Goal: Task Accomplishment & Management: Use online tool/utility

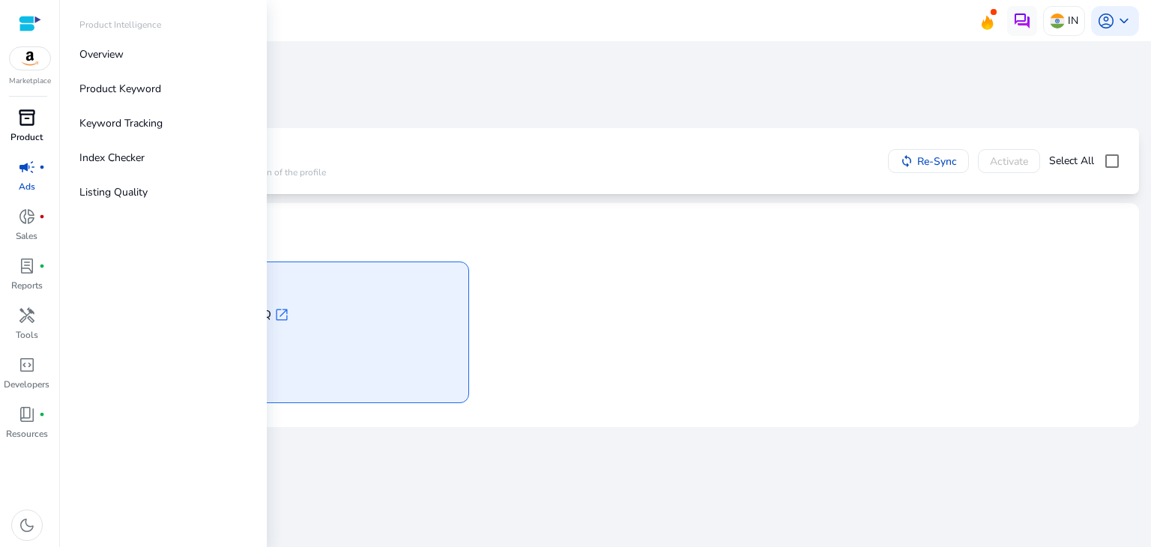
click at [19, 128] on div "inventory_2" at bounding box center [27, 118] width 42 height 24
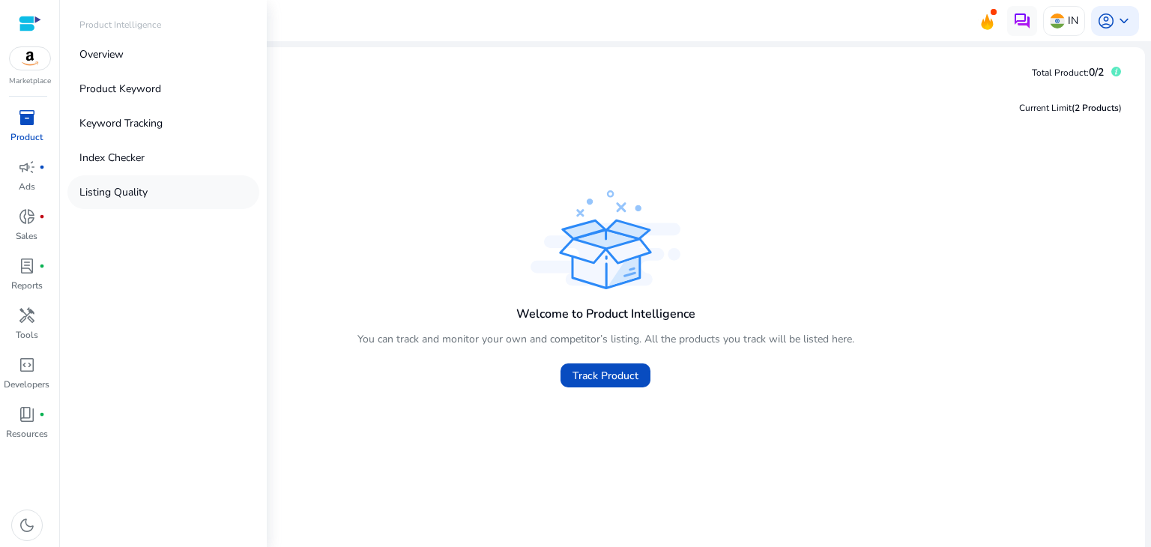
click at [157, 187] on link "Listing Quality" at bounding box center [163, 192] width 192 height 34
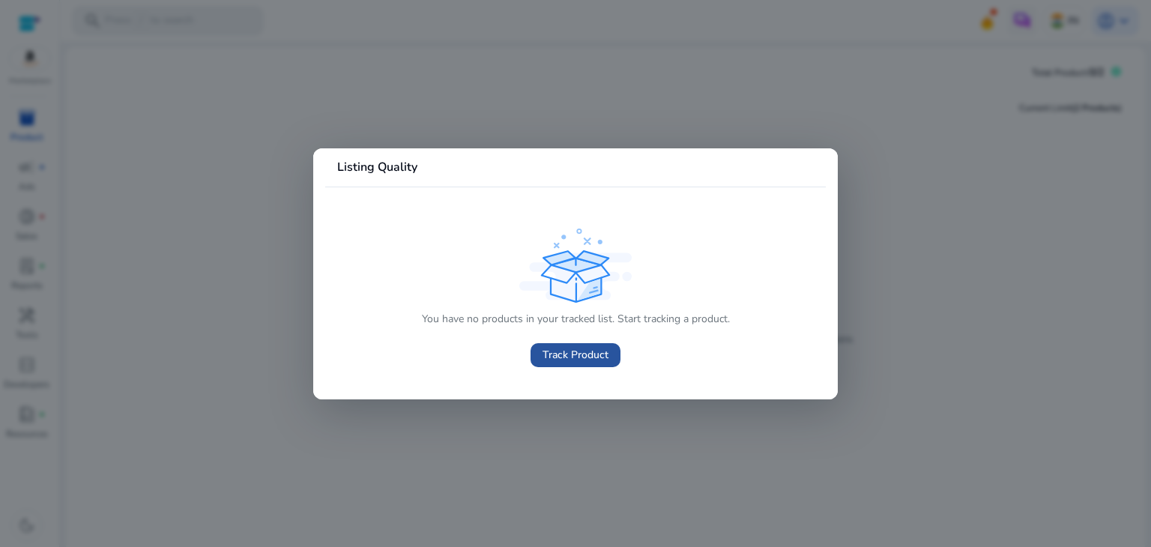
click at [584, 348] on span "Track Product" at bounding box center [576, 355] width 66 height 16
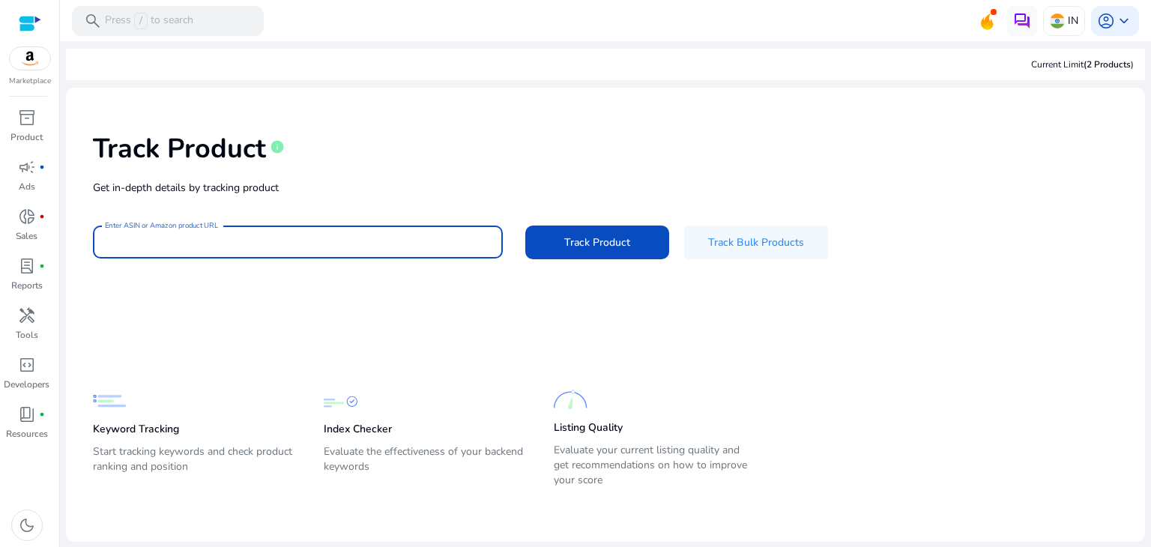
click at [282, 238] on input "Enter ASIN or Amazon product URL" at bounding box center [298, 242] width 386 height 16
paste input "**********"
type input "**********"
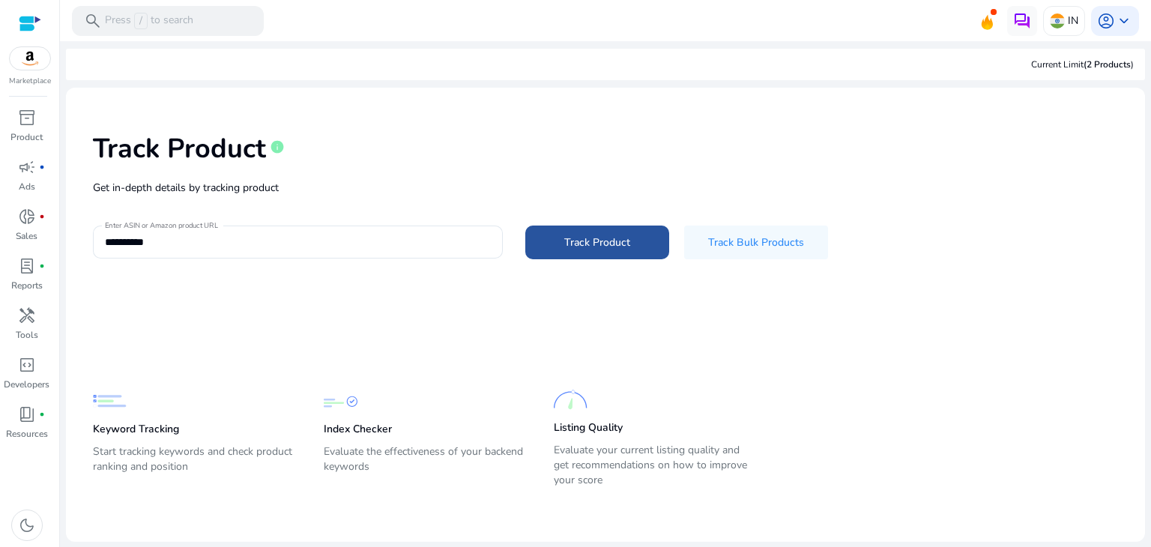
click at [594, 244] on span "Track Product" at bounding box center [597, 243] width 66 height 16
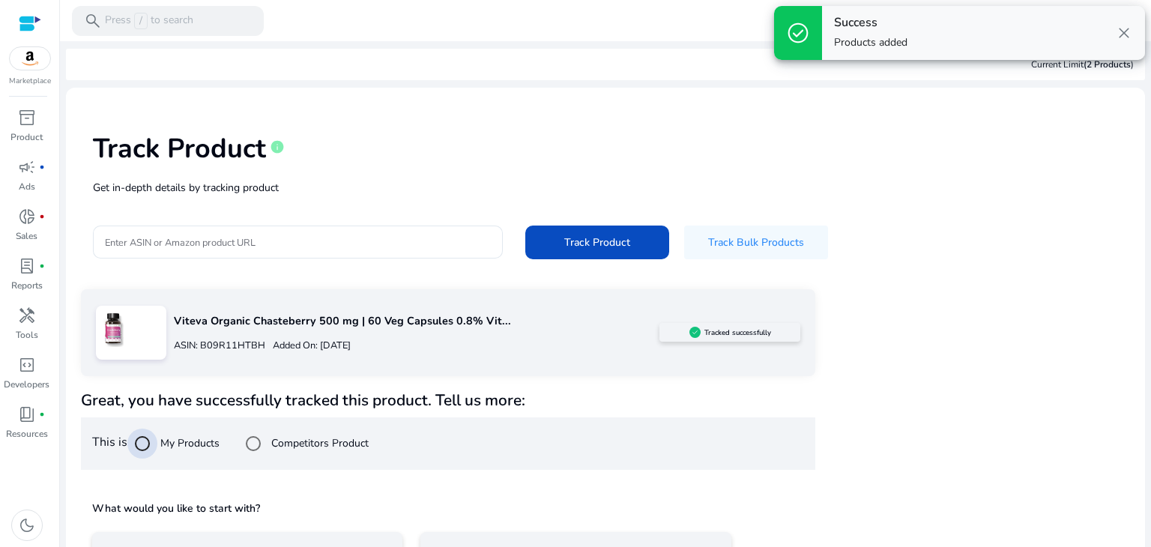
scroll to position [108, 0]
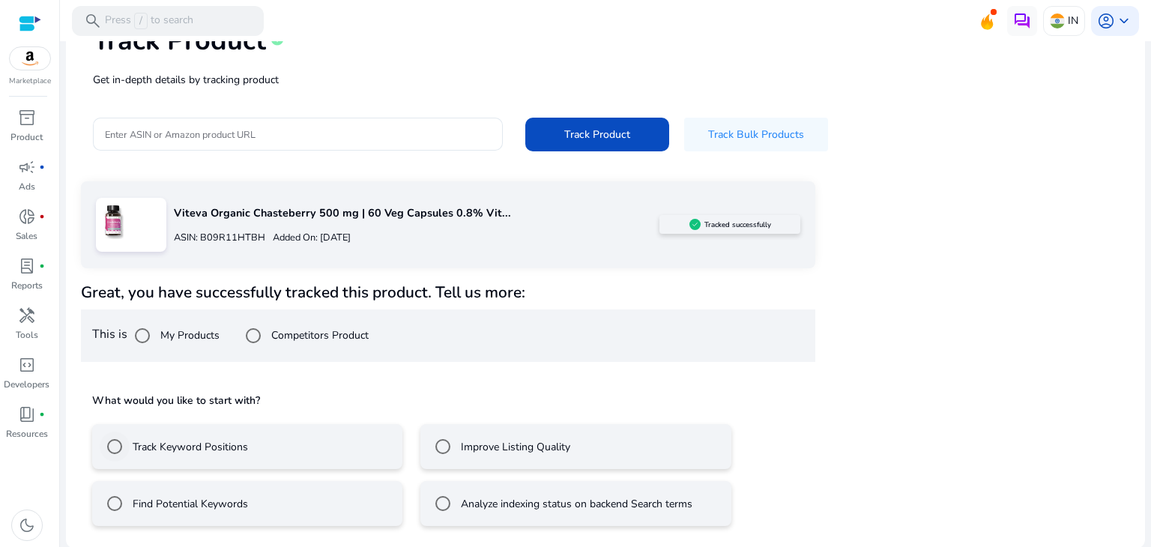
click at [195, 442] on label "Track Keyword Positions" at bounding box center [189, 447] width 118 height 16
click at [501, 440] on label "Improve Listing Quality" at bounding box center [514, 447] width 112 height 16
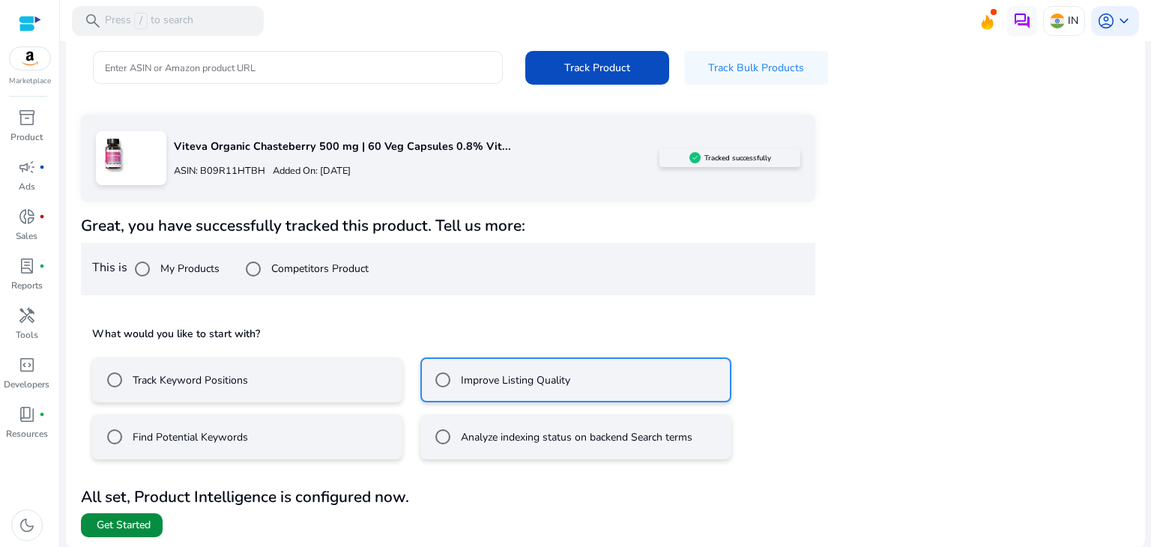
click at [127, 515] on span at bounding box center [122, 525] width 82 height 36
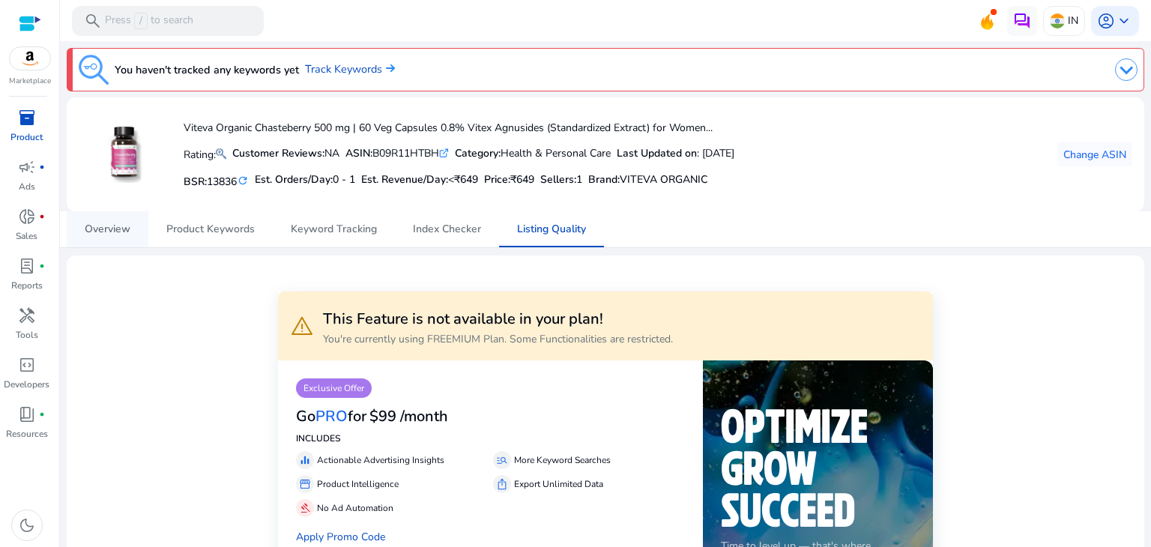
click at [96, 226] on span "Overview" at bounding box center [108, 229] width 46 height 10
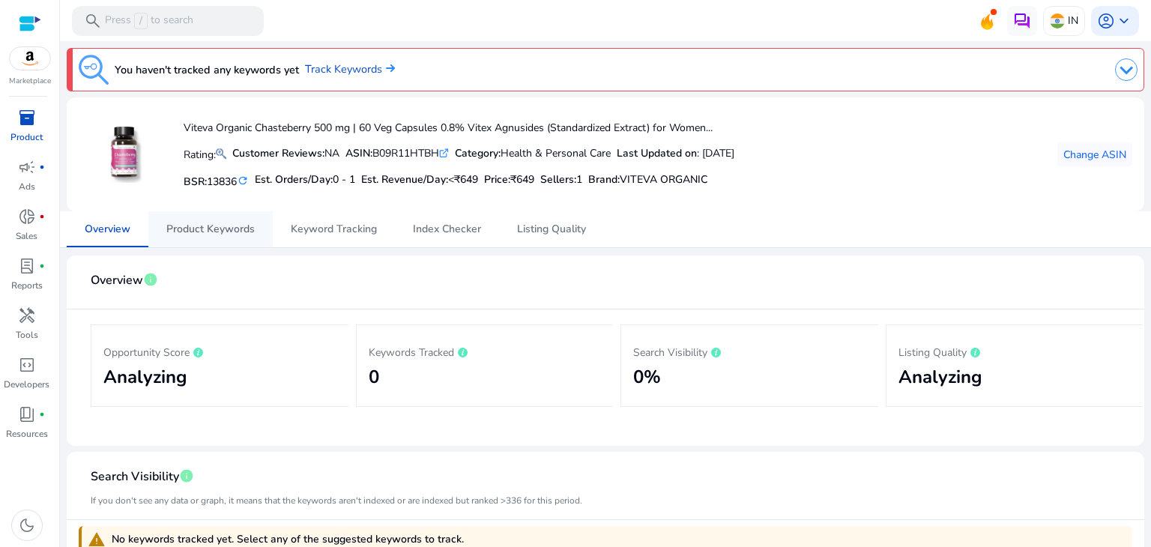
click at [229, 220] on span "Product Keywords" at bounding box center [210, 229] width 88 height 36
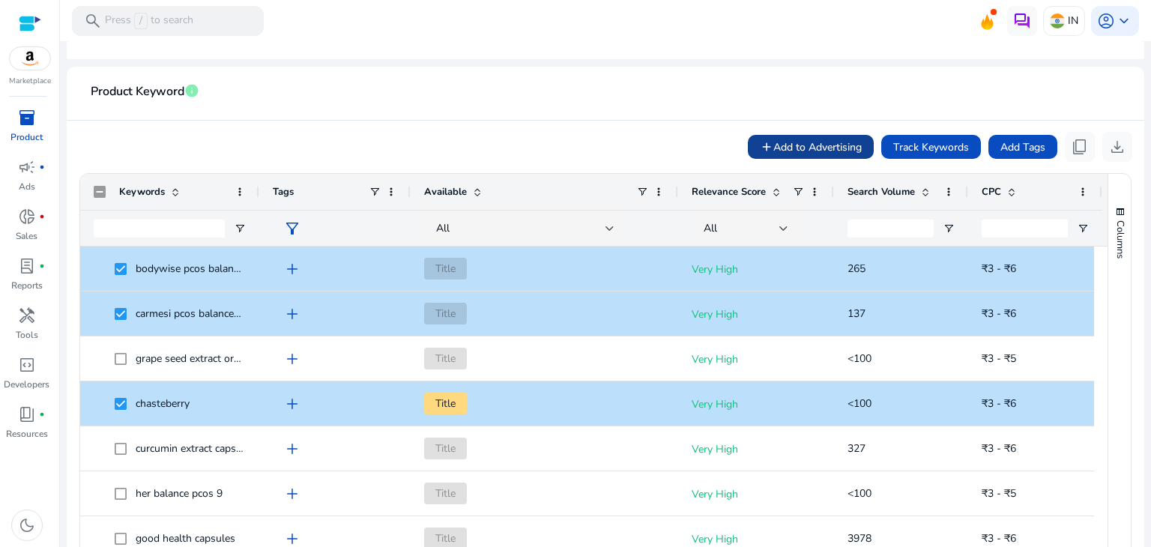
click at [774, 146] on span "Add to Advertising" at bounding box center [818, 147] width 88 height 16
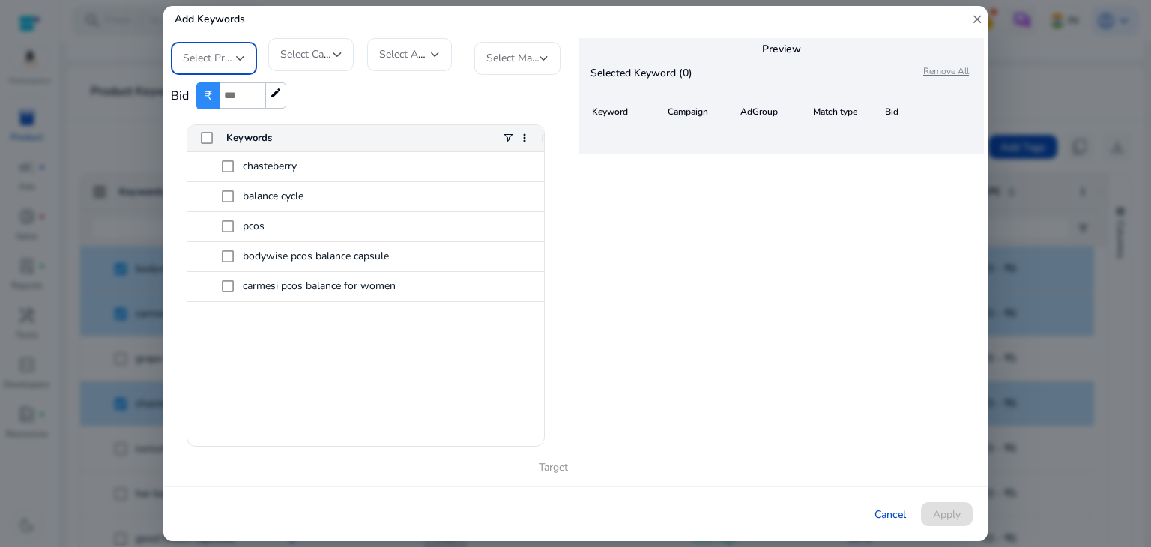
click at [222, 55] on span "Select Profile" at bounding box center [214, 58] width 62 height 14
drag, startPoint x: 213, startPoint y: 97, endPoint x: 324, endPoint y: 46, distance: 122.1
click at [324, 46] on div "Add Keywords close Select Profile Select Campaign Select AdGroup Select Match T…" at bounding box center [575, 273] width 1151 height 547
click at [251, 107] on mat-option "True_Health" at bounding box center [227, 99] width 112 height 36
click at [319, 60] on span "Select Campaign" at bounding box center [319, 54] width 78 height 14
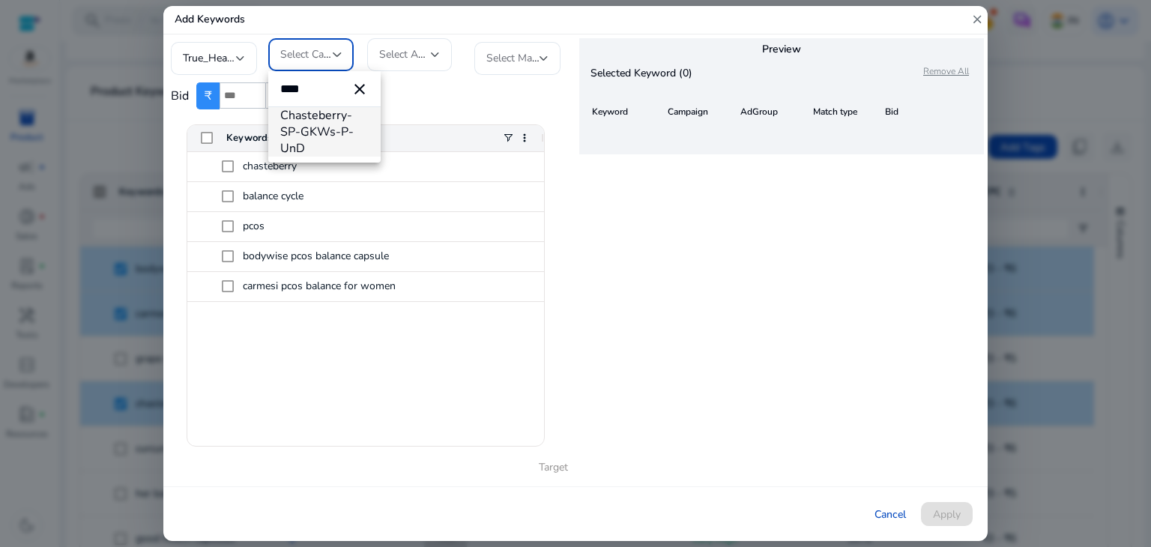
type input "****"
click at [298, 130] on span "Chasteberry-SP-GKWs-P-UnD" at bounding box center [324, 131] width 88 height 49
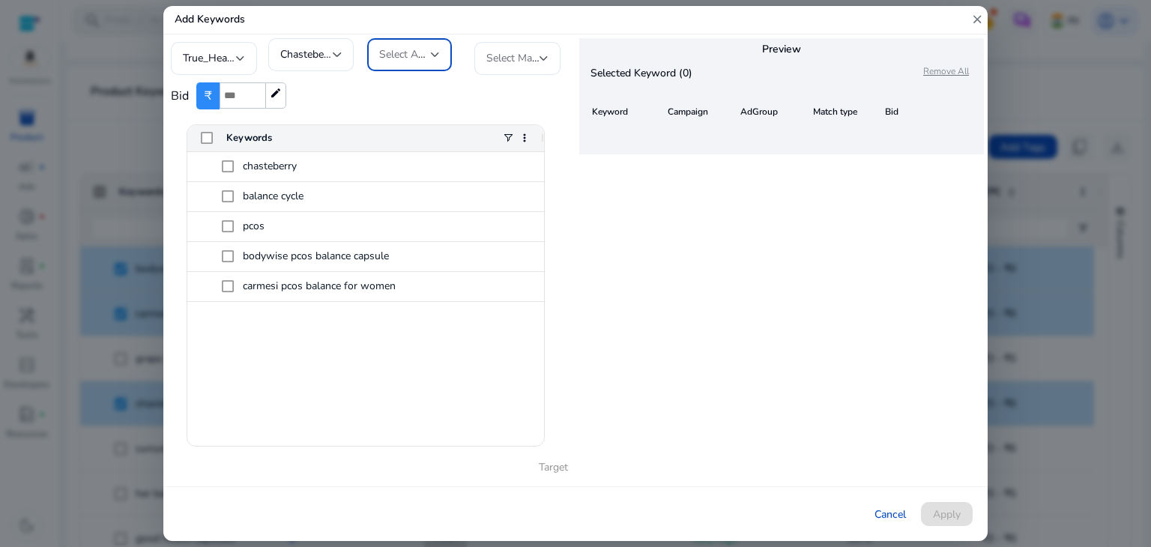
click at [407, 56] on span "Select AdGroup" at bounding box center [416, 54] width 74 height 14
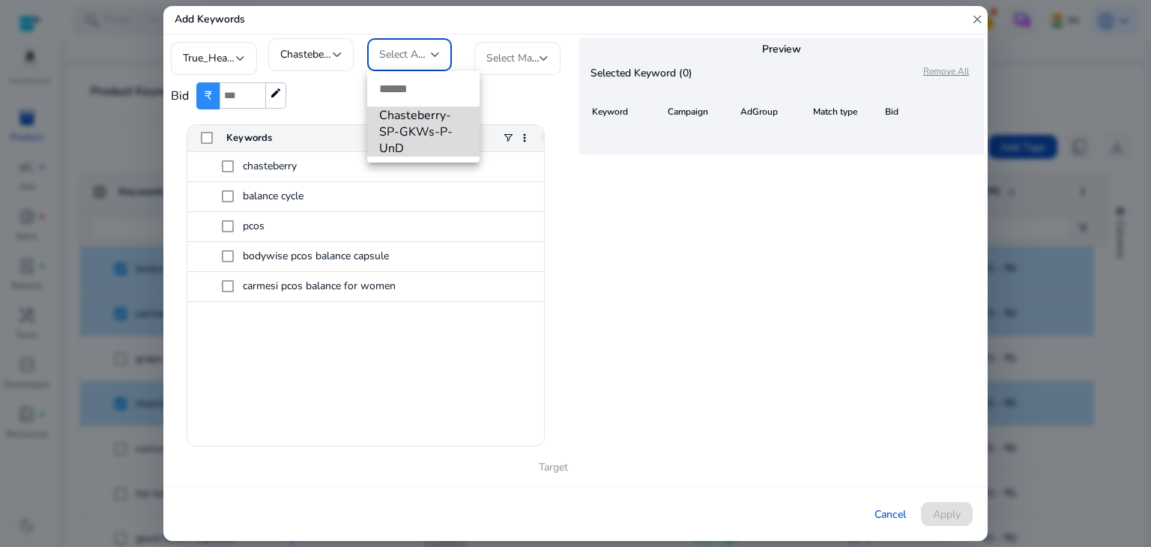
click at [415, 131] on span "Chasteberry-SP-GKWs-P-UnD" at bounding box center [423, 131] width 88 height 49
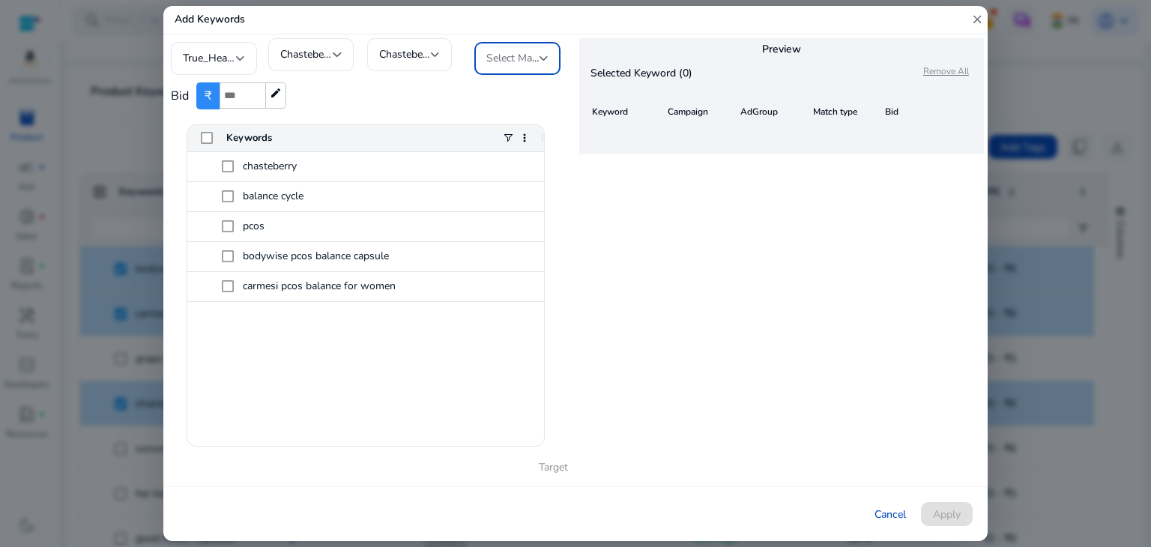
click at [534, 51] on span "Select Match Type" at bounding box center [528, 58] width 85 height 14
click at [524, 99] on span "Exact" at bounding box center [530, 99] width 88 height 16
click at [244, 91] on input "number" at bounding box center [243, 95] width 46 height 26
type input "*"
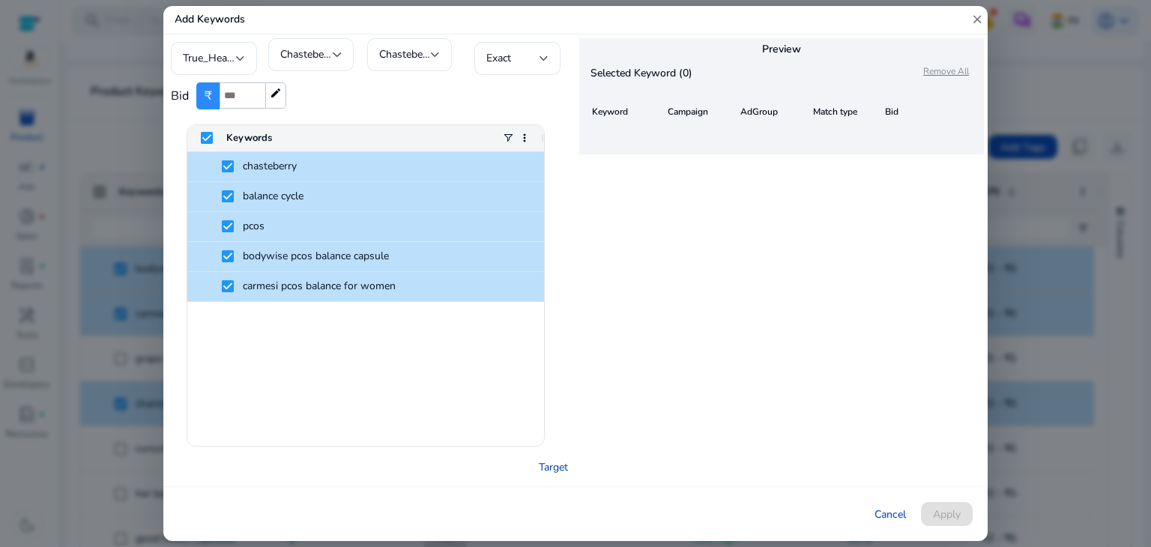
click at [562, 467] on link "Target" at bounding box center [553, 467] width 29 height 16
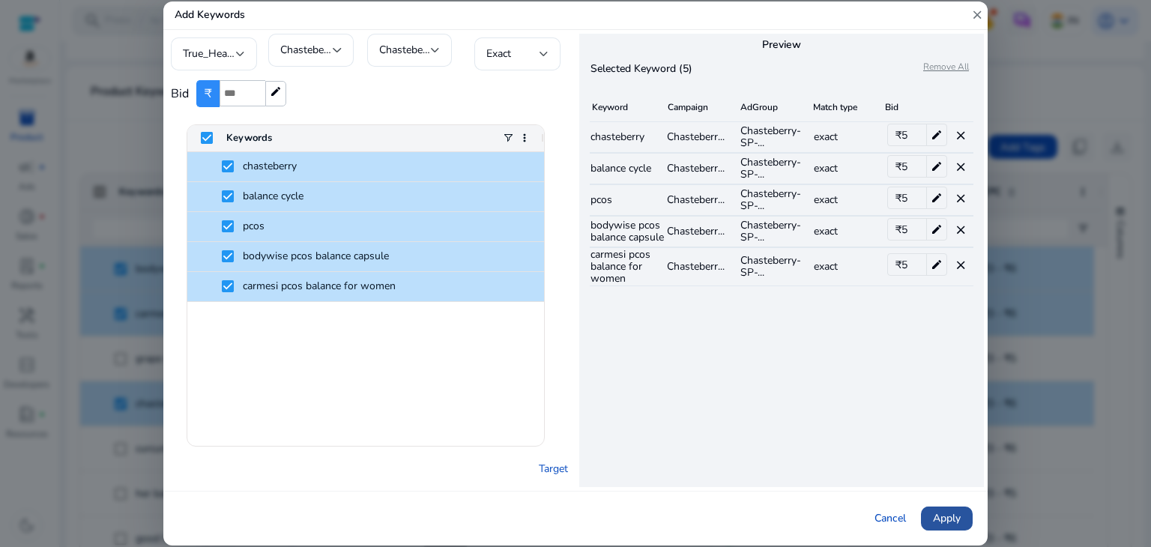
click at [959, 513] on span "Apply" at bounding box center [947, 518] width 28 height 16
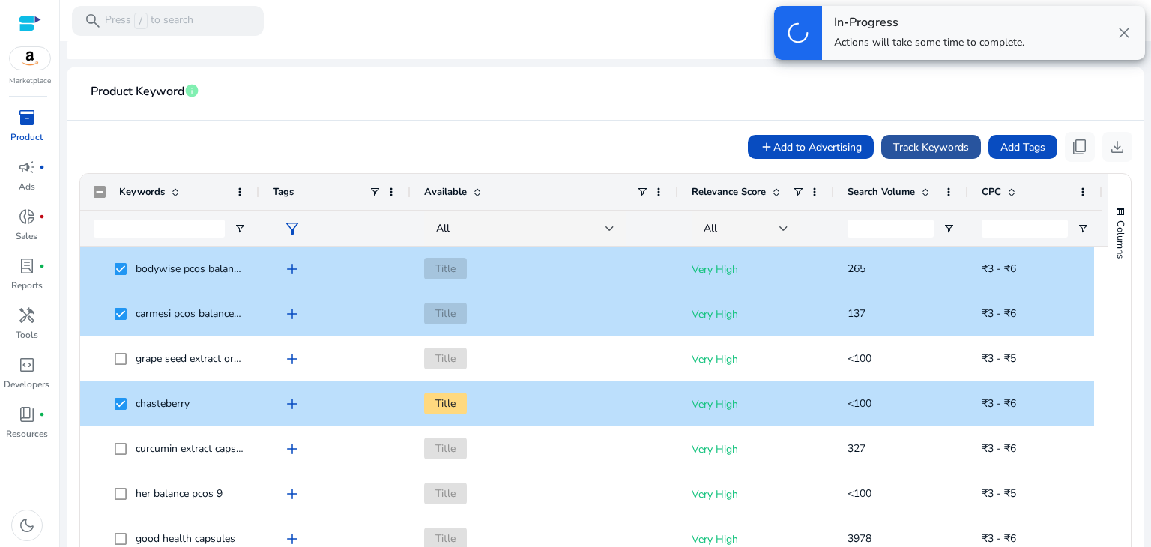
click at [926, 144] on span "Track Keywords" at bounding box center [931, 147] width 76 height 16
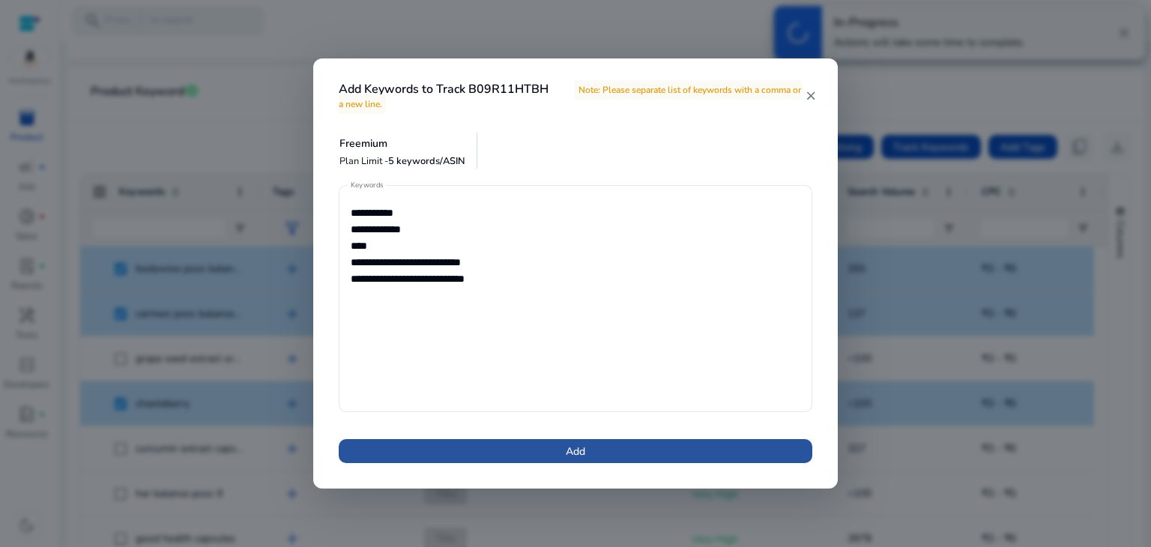
click at [660, 464] on span at bounding box center [576, 451] width 474 height 36
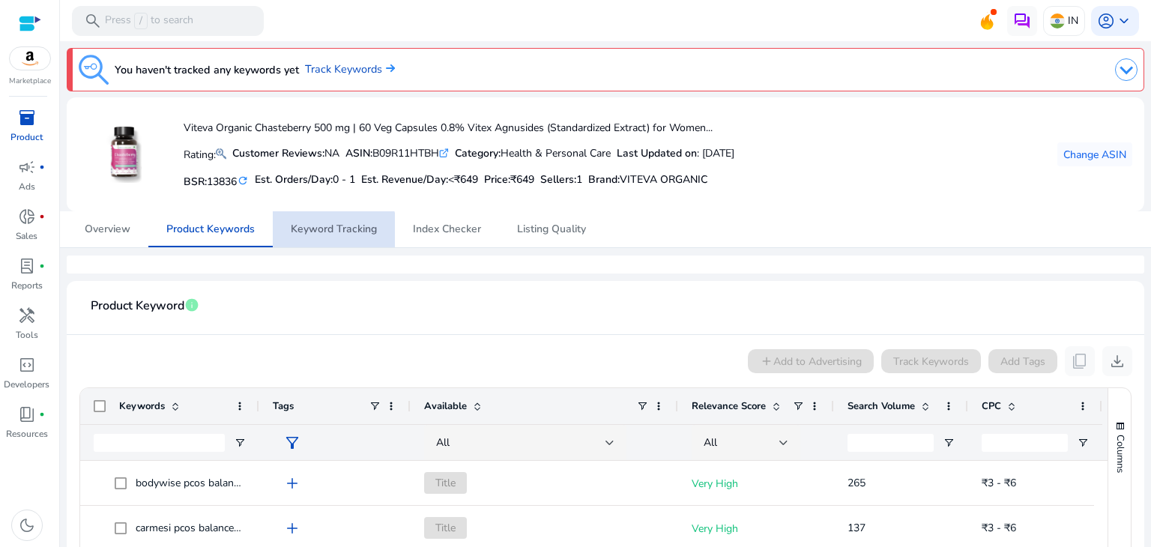
click at [328, 235] on span "Keyword Tracking" at bounding box center [334, 229] width 86 height 10
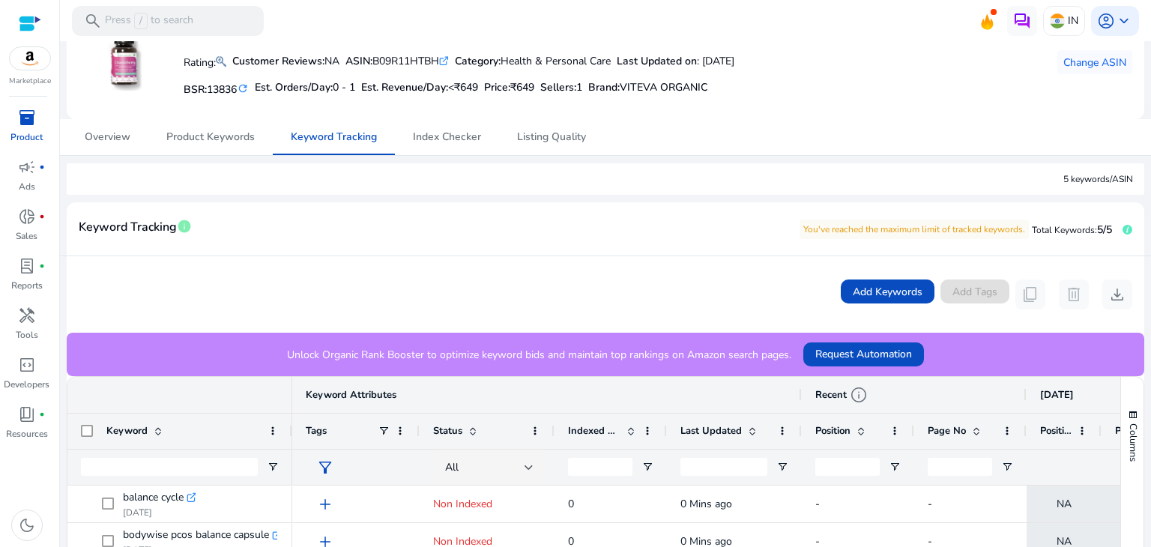
scroll to position [57, 0]
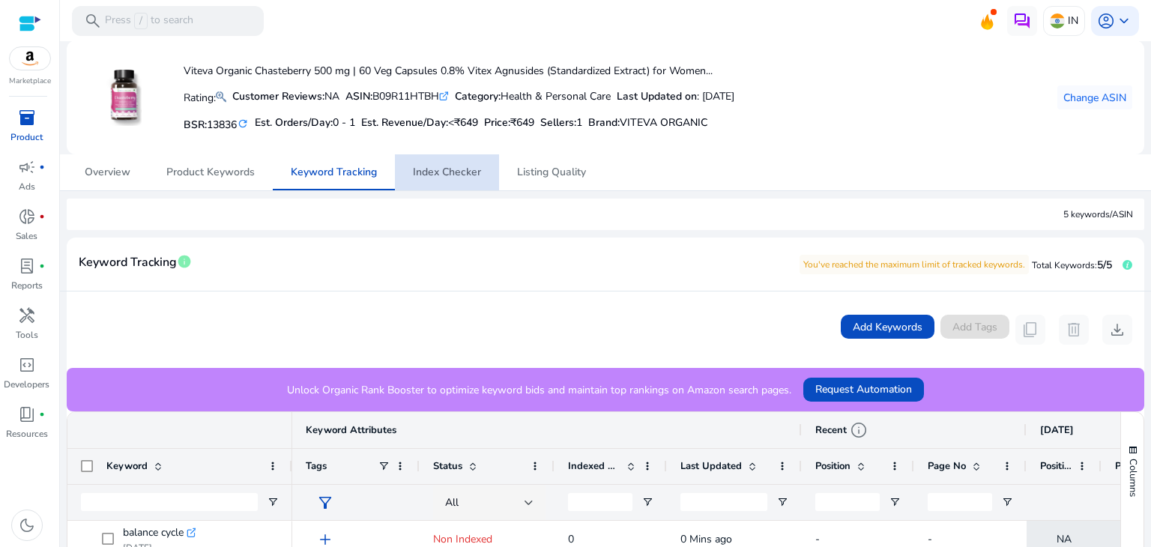
click at [453, 170] on span "Index Checker" at bounding box center [447, 172] width 68 height 10
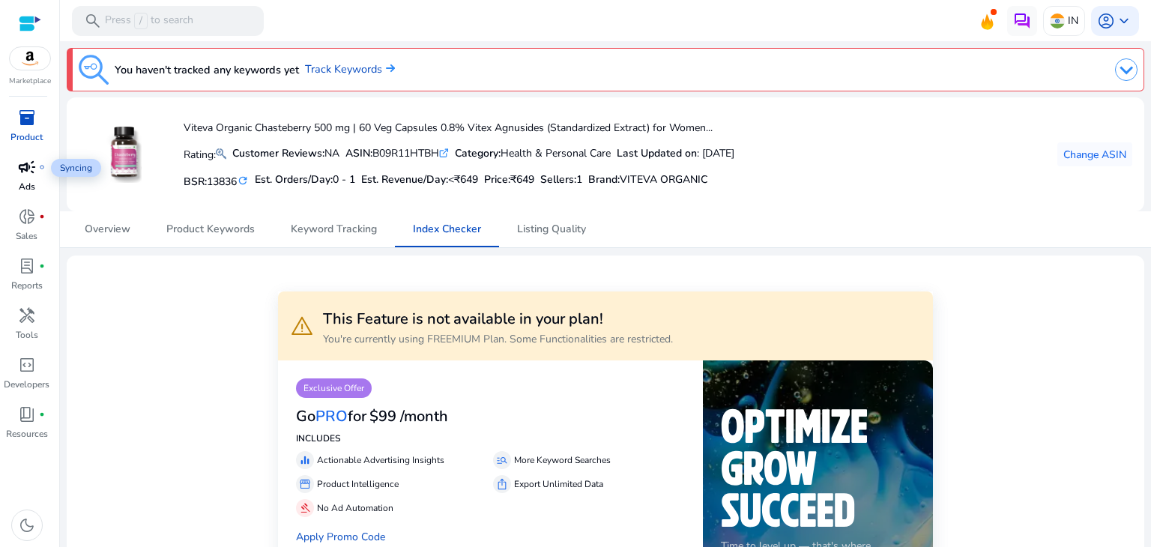
click at [27, 173] on span "campaign" at bounding box center [27, 167] width 18 height 18
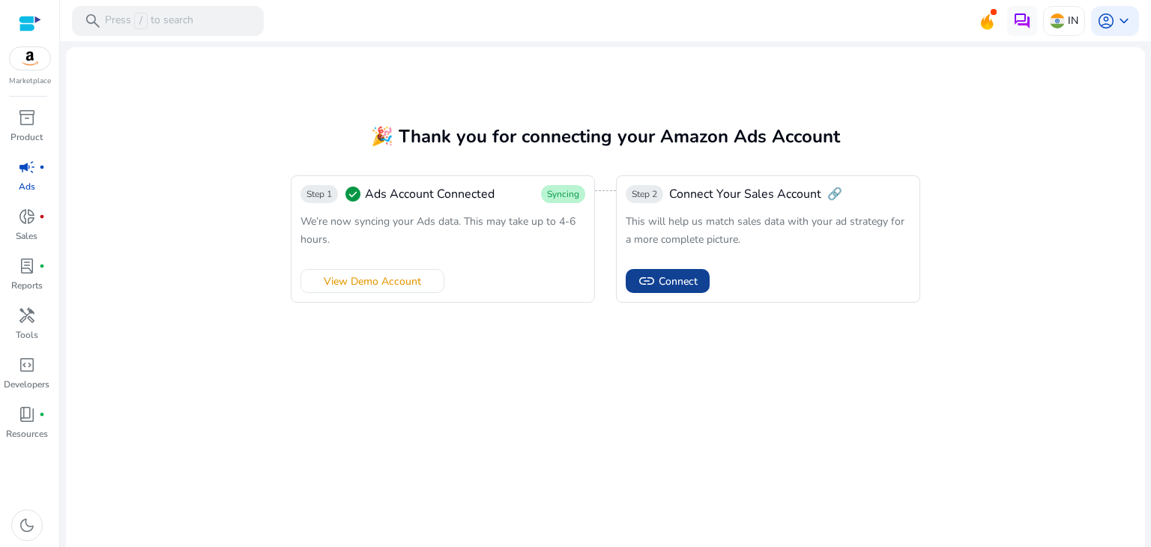
click at [676, 283] on span "Connect" at bounding box center [678, 282] width 39 height 16
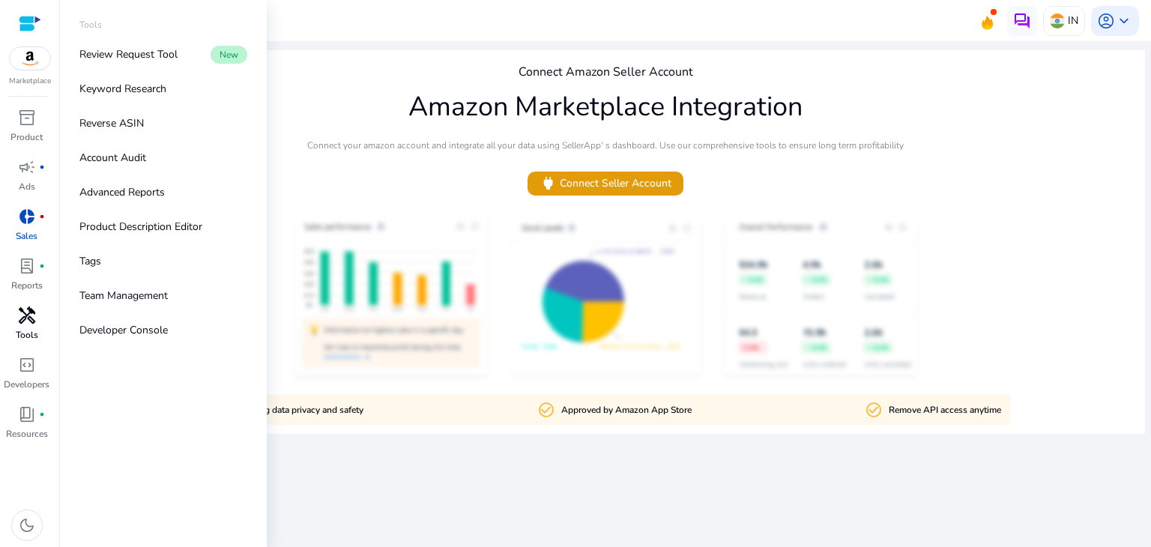
click at [23, 323] on span "handyman" at bounding box center [27, 316] width 18 height 18
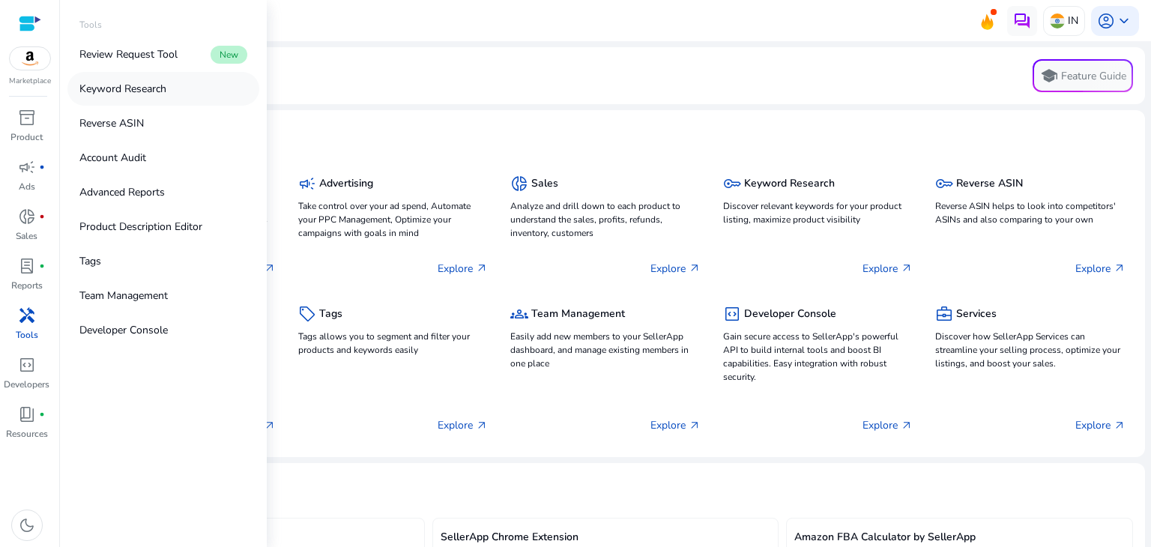
click at [141, 88] on p "Keyword Research" at bounding box center [122, 89] width 87 height 16
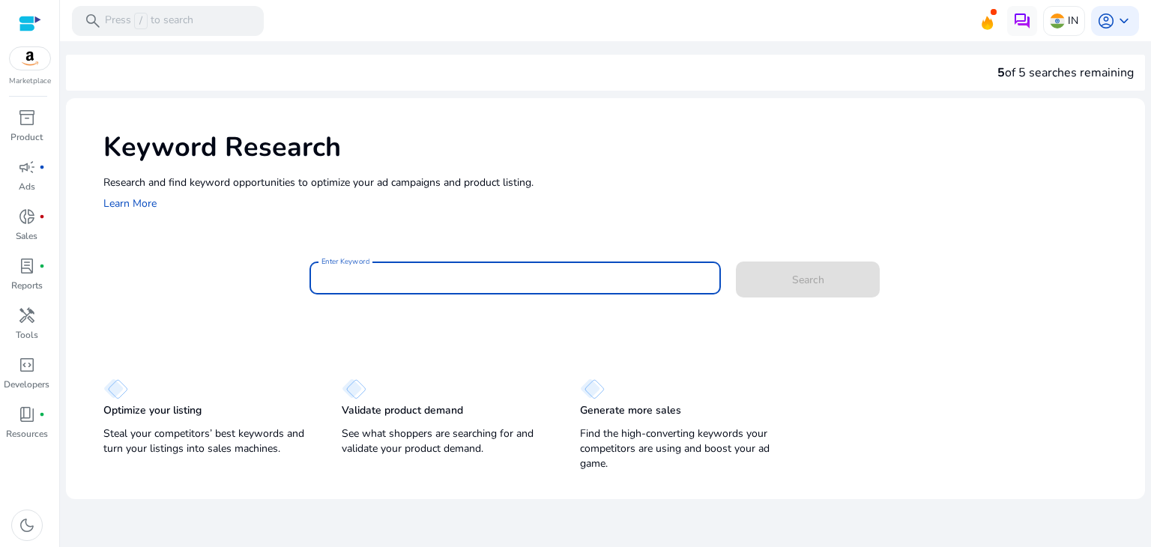
click at [436, 272] on input "Enter Keyword" at bounding box center [516, 278] width 388 height 16
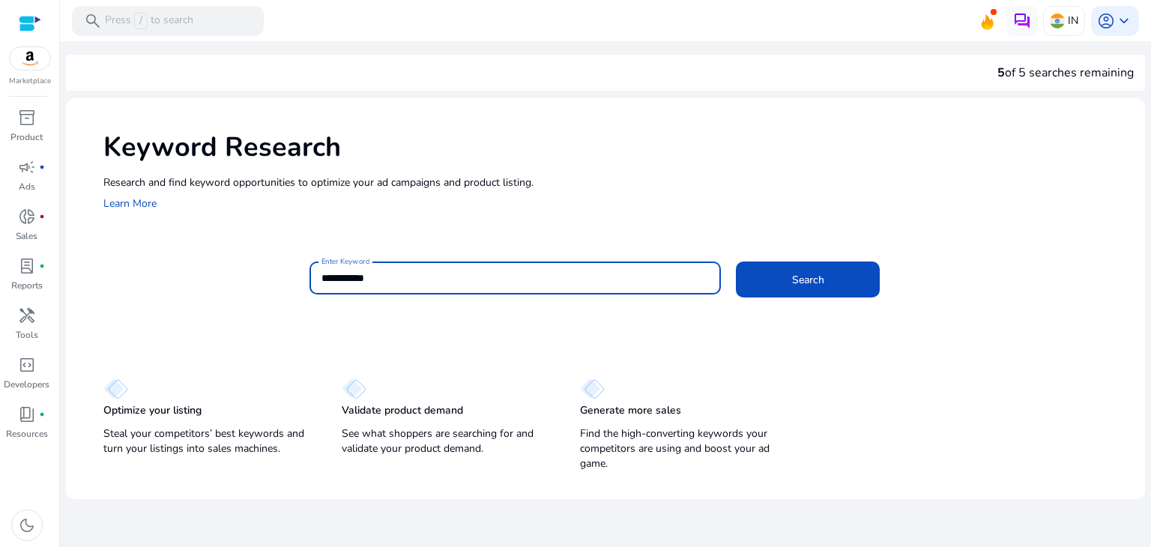
type input "**********"
click at [736, 262] on button "Search" at bounding box center [808, 280] width 144 height 36
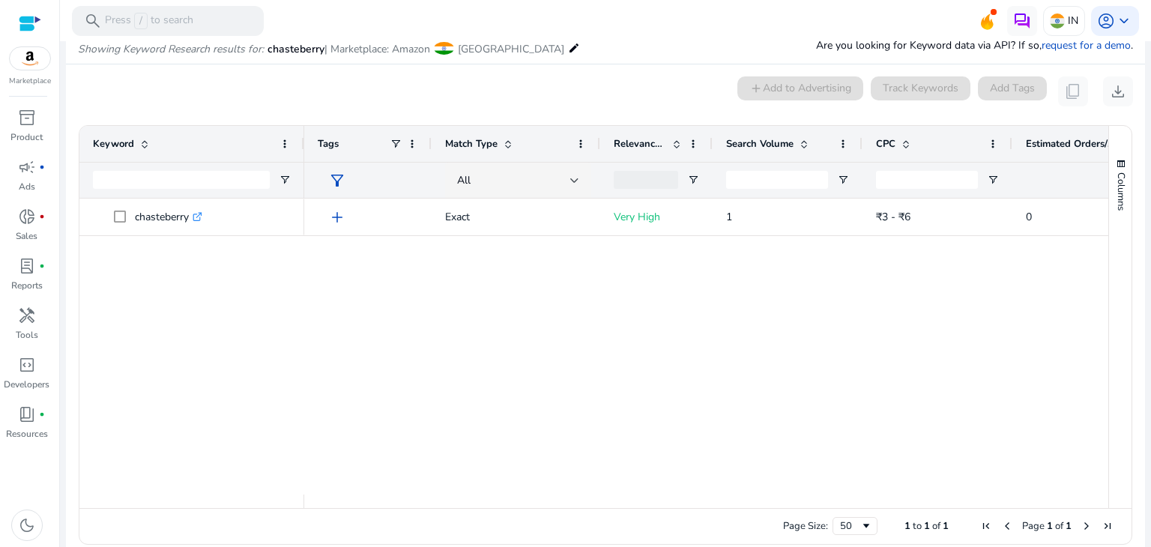
scroll to position [178, 0]
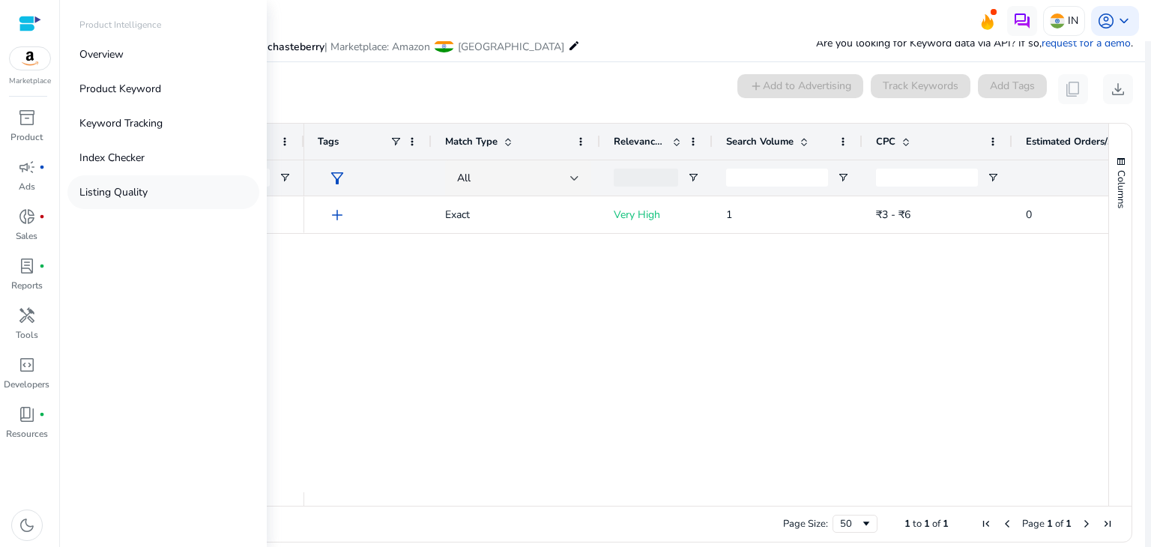
click at [105, 197] on p "Listing Quality" at bounding box center [113, 192] width 68 height 16
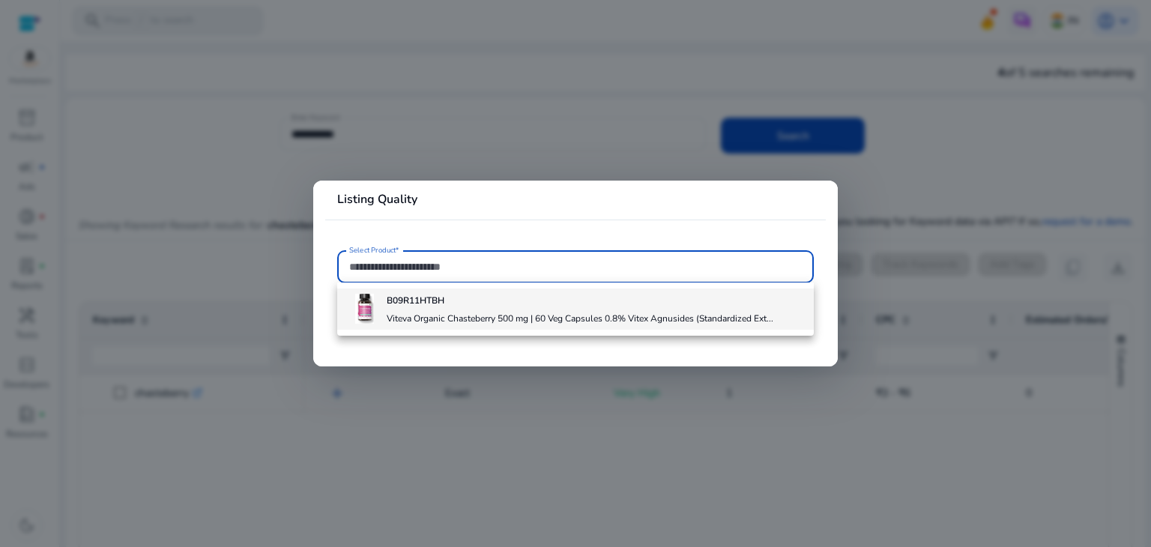
scroll to position [178, 0]
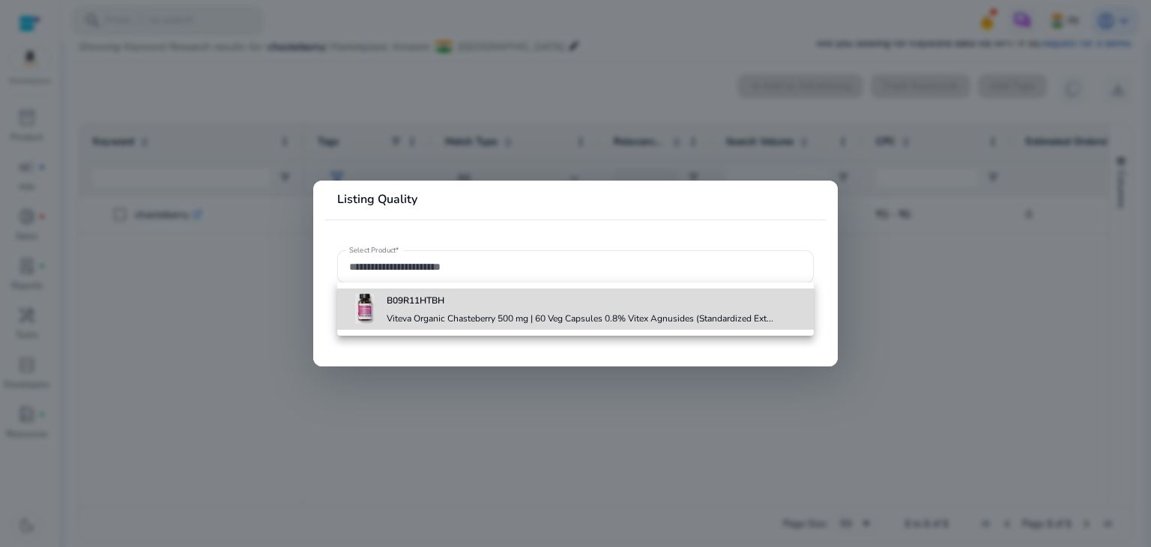
click at [444, 307] on b "B09R11HTBH" at bounding box center [416, 301] width 58 height 12
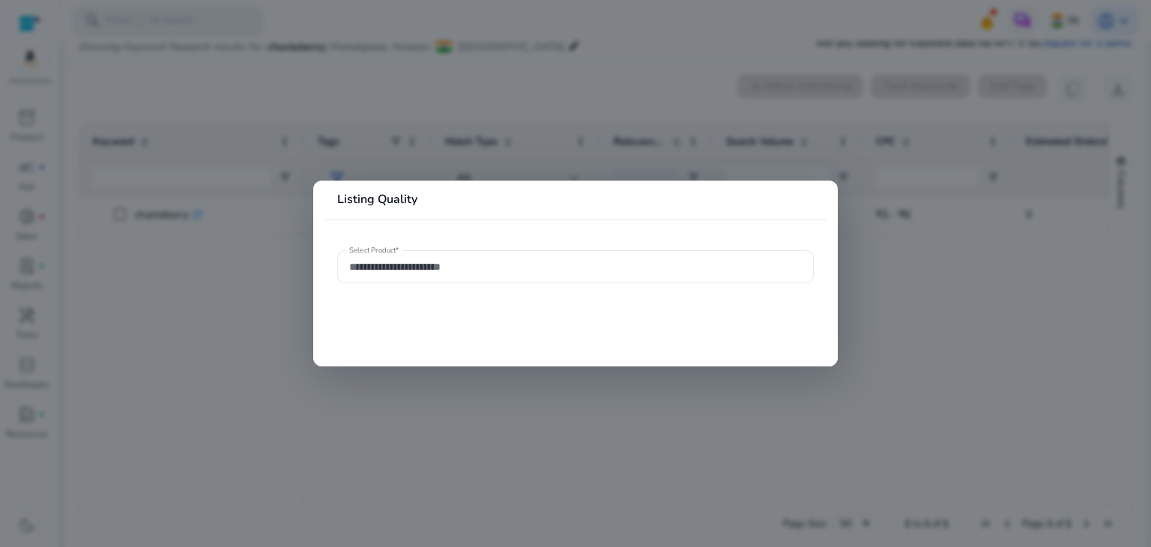
type input "**********"
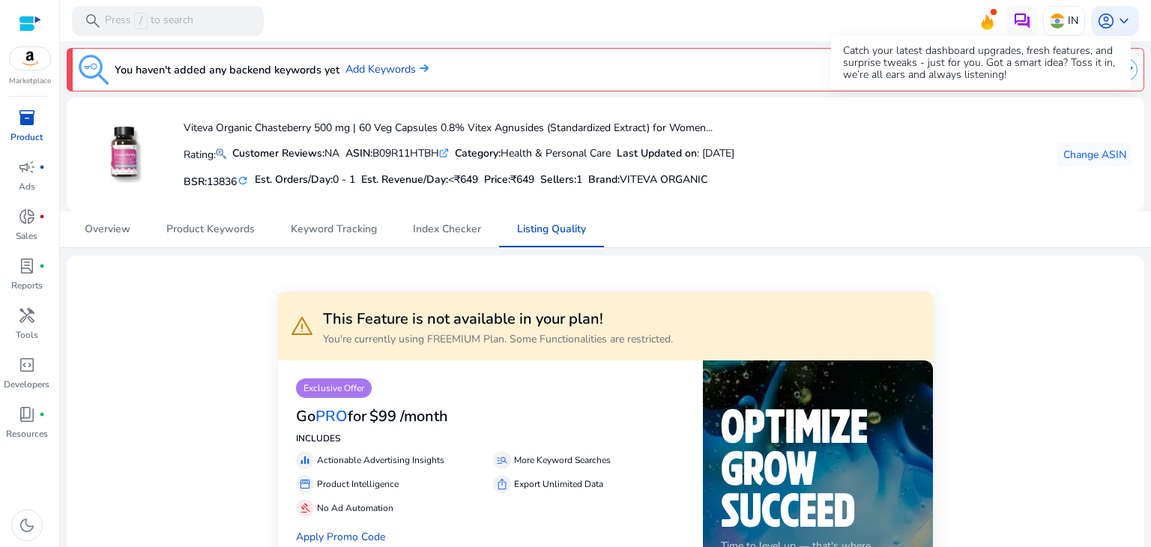
click at [976, 22] on icon at bounding box center [987, 19] width 22 height 21
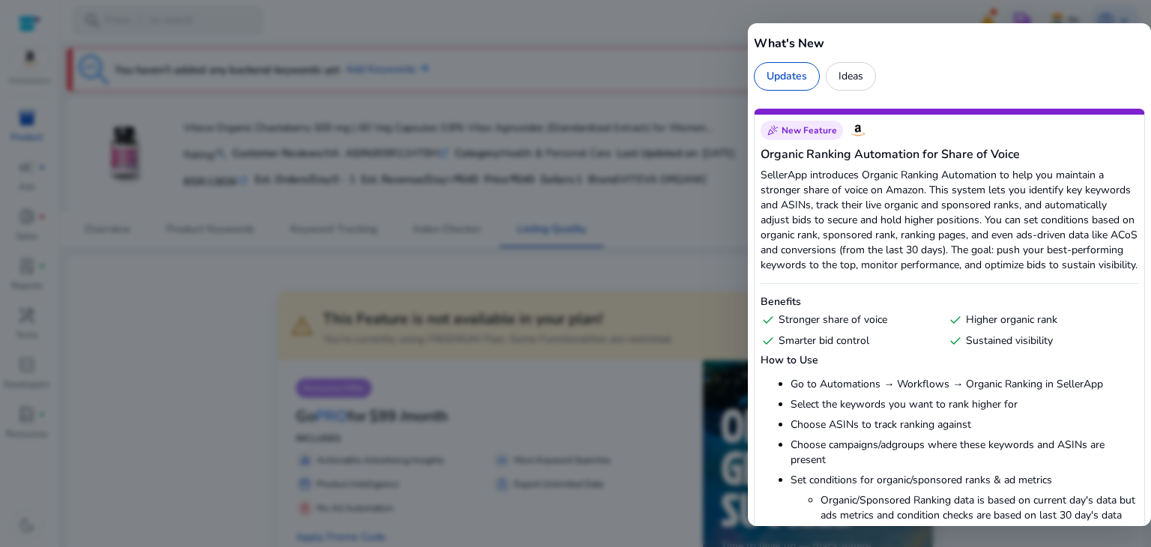
click at [495, 16] on div at bounding box center [575, 273] width 1151 height 547
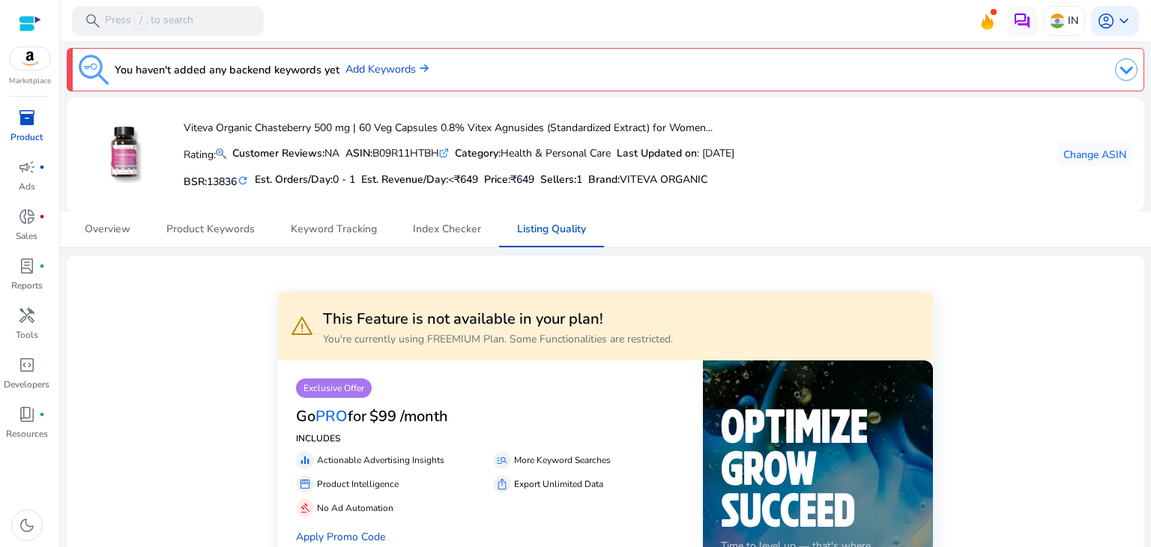
click at [18, 65] on img at bounding box center [30, 58] width 40 height 22
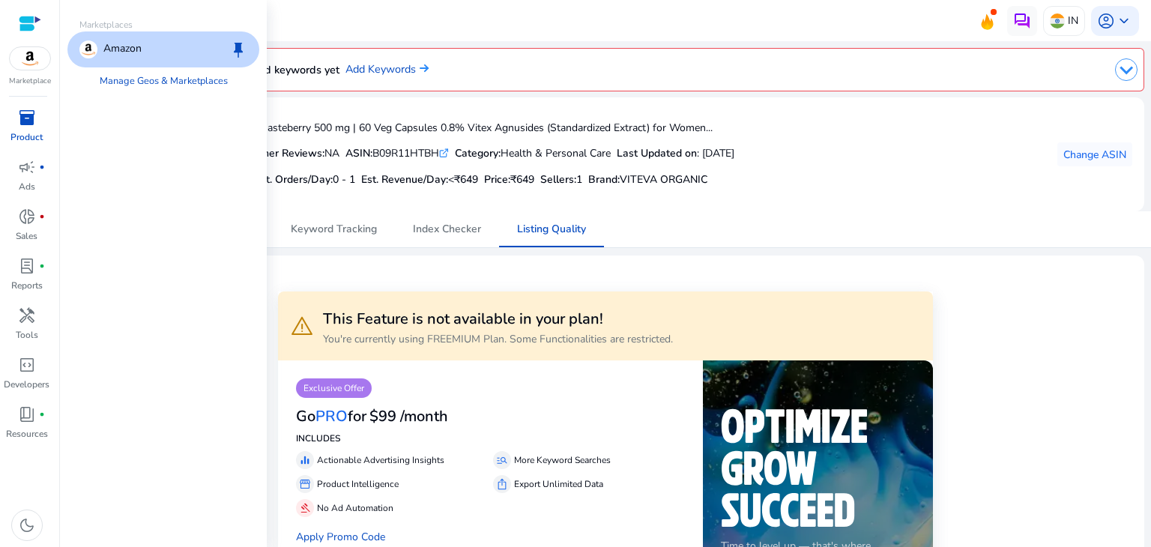
click at [36, 26] on div at bounding box center [30, 23] width 22 height 17
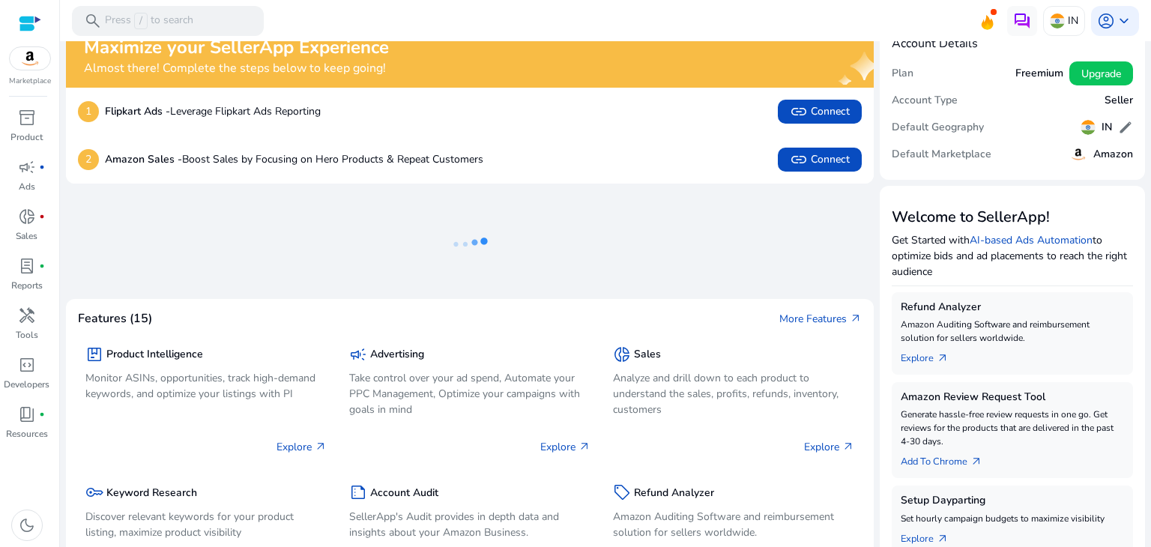
scroll to position [11, 0]
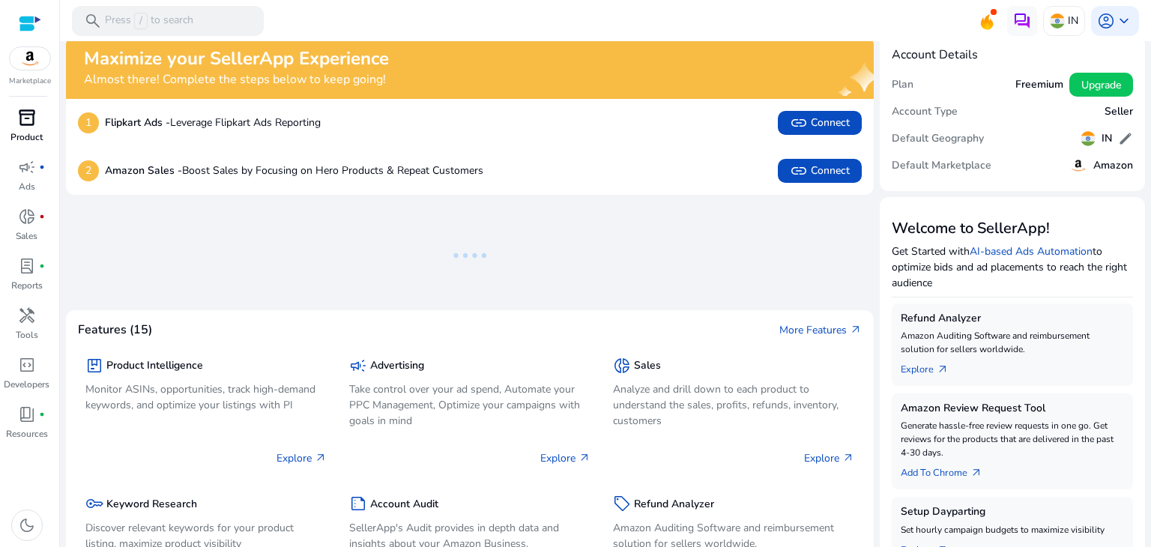
click at [28, 128] on div "inventory_2" at bounding box center [27, 118] width 42 height 24
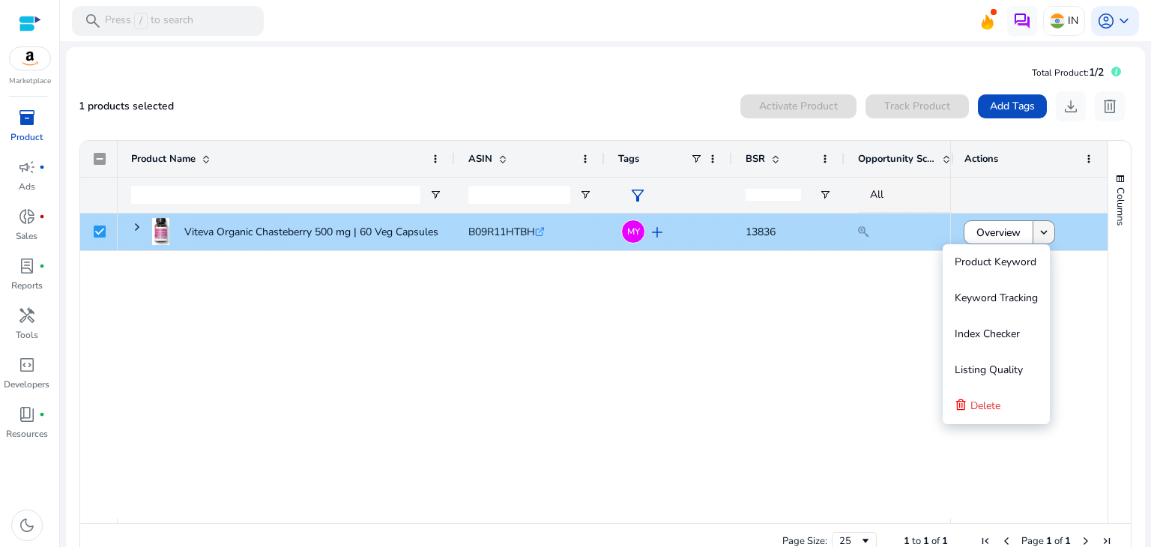
click at [1040, 226] on mat-icon "keyboard_arrow_down" at bounding box center [1043, 232] width 13 height 13
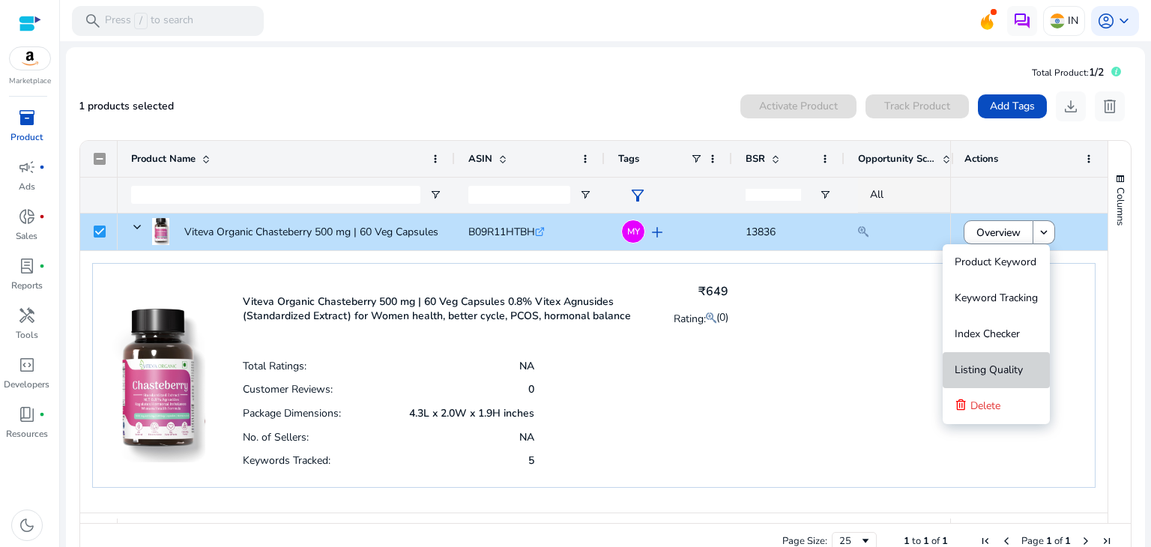
click at [977, 386] on button "Listing Quality" at bounding box center [996, 370] width 107 height 36
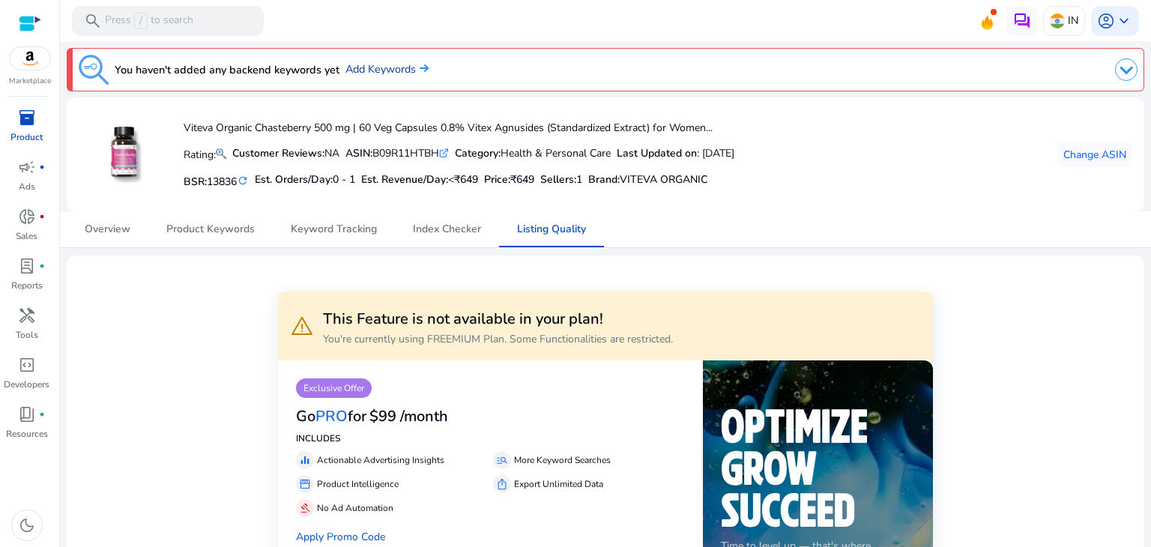
click at [372, 65] on link "Add Keywords" at bounding box center [387, 69] width 83 height 16
click at [389, 70] on link "Add Keywords" at bounding box center [387, 69] width 83 height 16
click at [1115, 69] on img at bounding box center [1126, 69] width 22 height 22
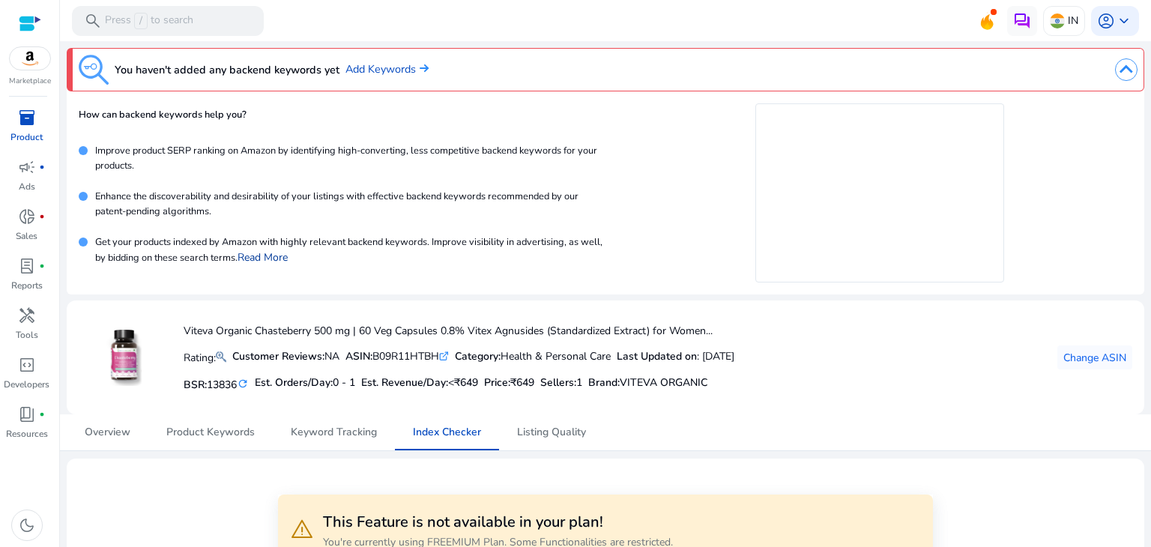
click at [288, 260] on link "Read More" at bounding box center [263, 257] width 50 height 14
click at [19, 426] on div "book_4 fiber_manual_record" at bounding box center [27, 415] width 42 height 24
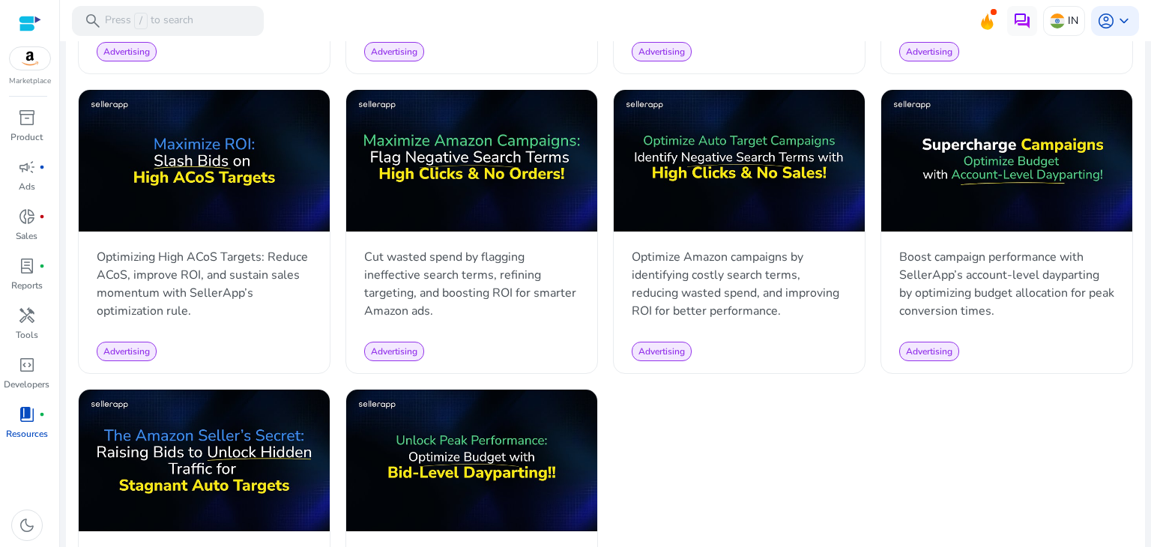
scroll to position [1385, 0]
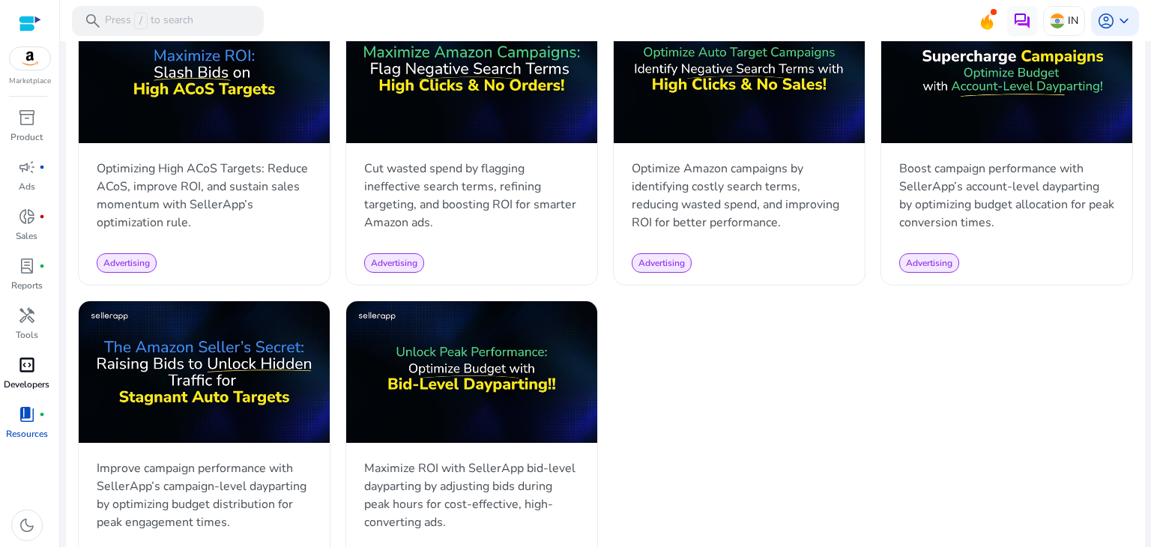
click at [28, 370] on span "code_blocks" at bounding box center [27, 365] width 18 height 18
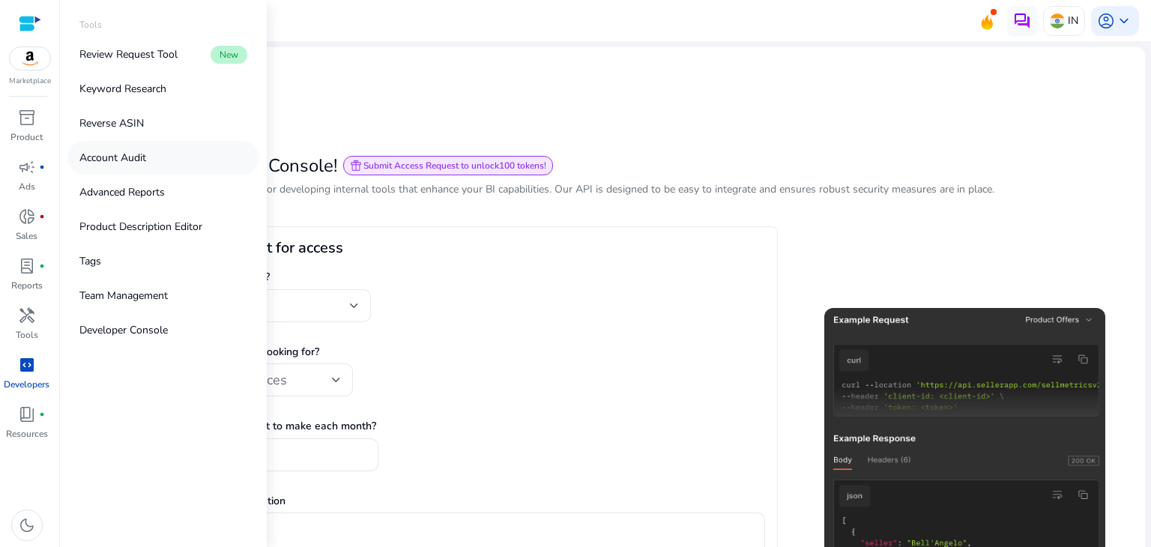
click at [138, 171] on link "Account Audit" at bounding box center [163, 158] width 192 height 34
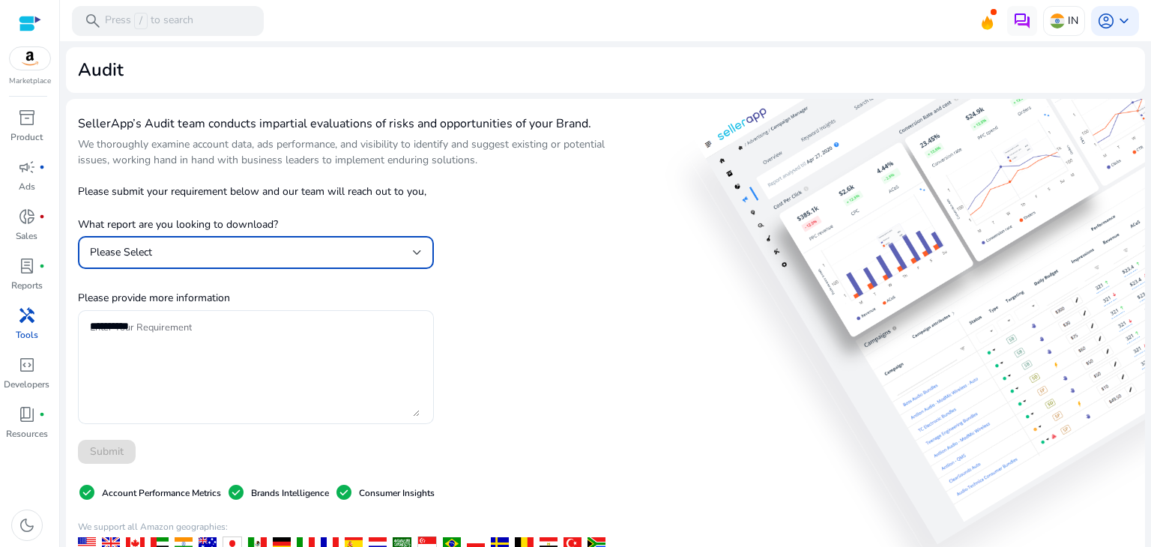
click at [387, 253] on div "Please Select" at bounding box center [251, 252] width 323 height 16
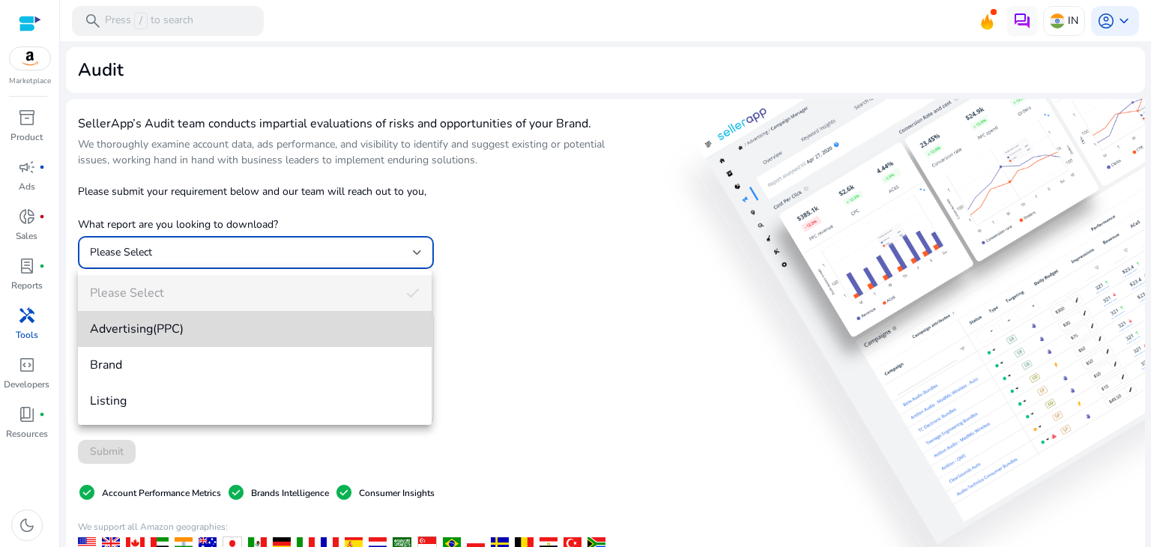
click at [306, 333] on span "Advertising(PPC)" at bounding box center [255, 329] width 330 height 16
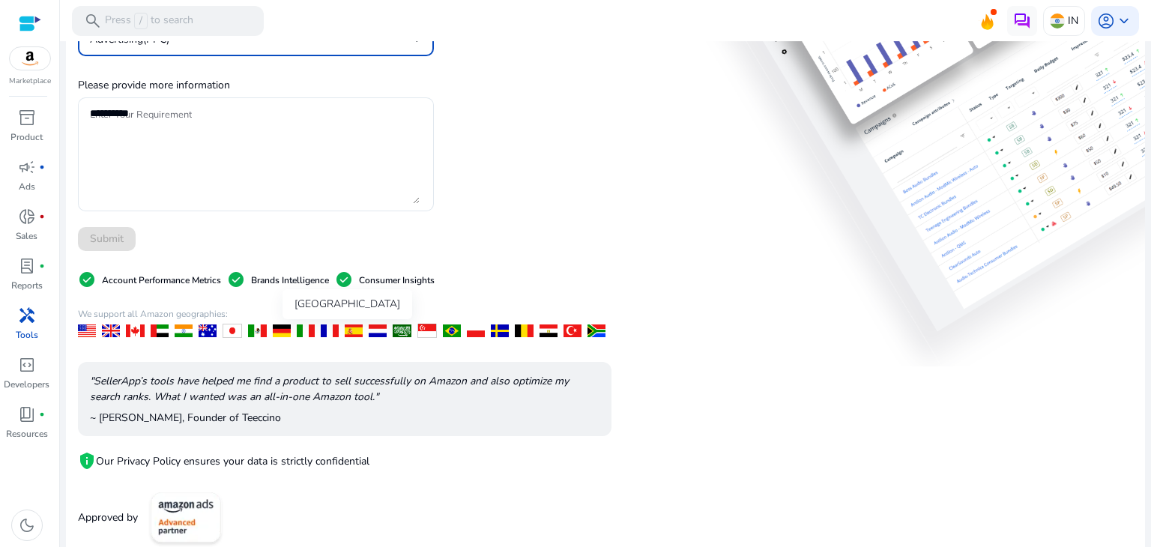
scroll to position [227, 0]
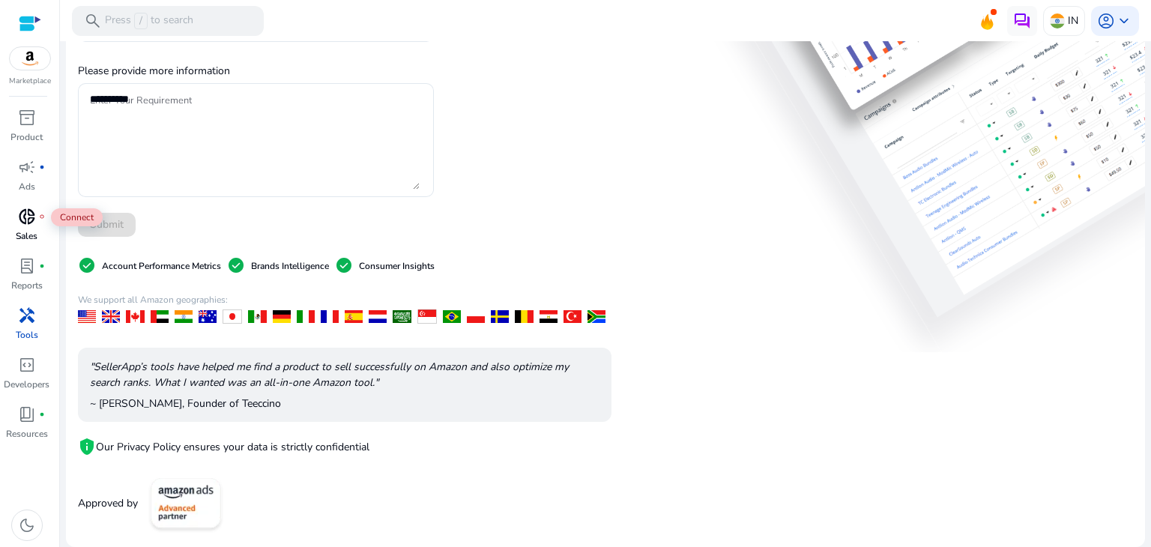
click at [26, 223] on span "donut_small" at bounding box center [27, 217] width 18 height 18
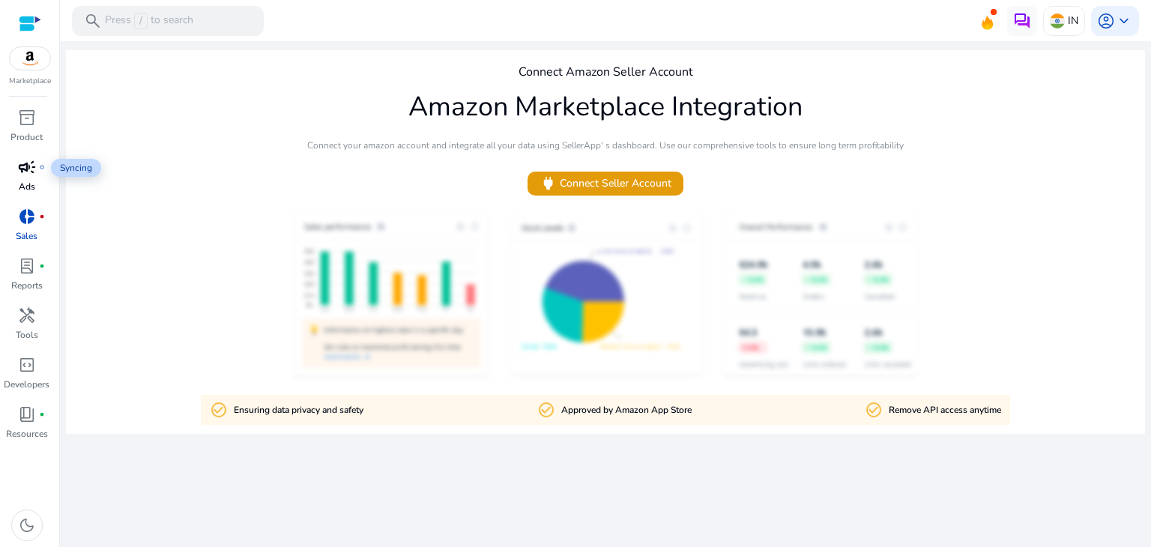
click at [30, 168] on span "campaign" at bounding box center [27, 167] width 18 height 18
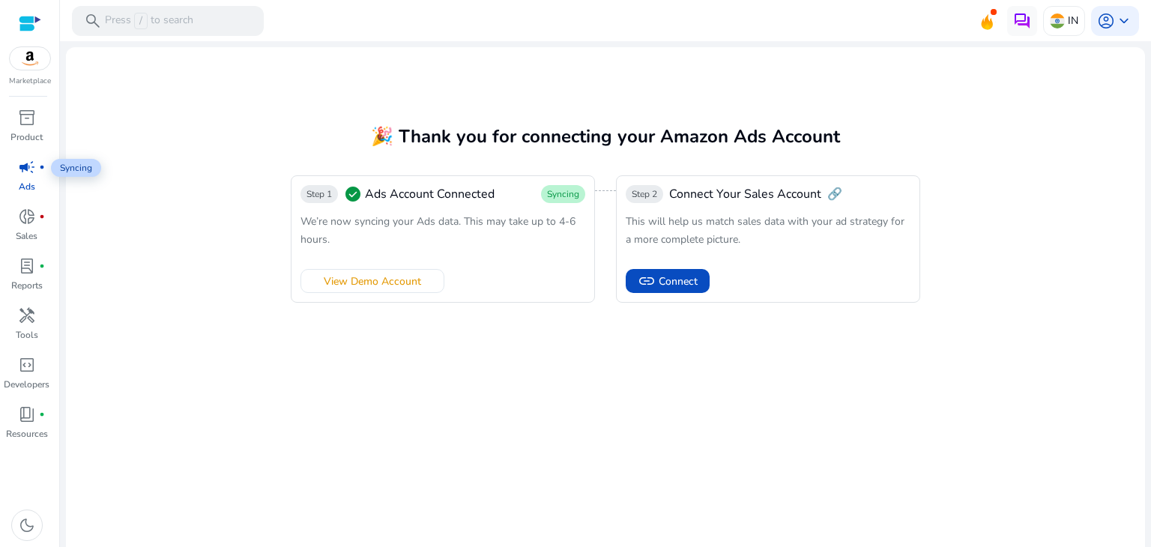
click at [19, 175] on span "campaign" at bounding box center [27, 167] width 18 height 18
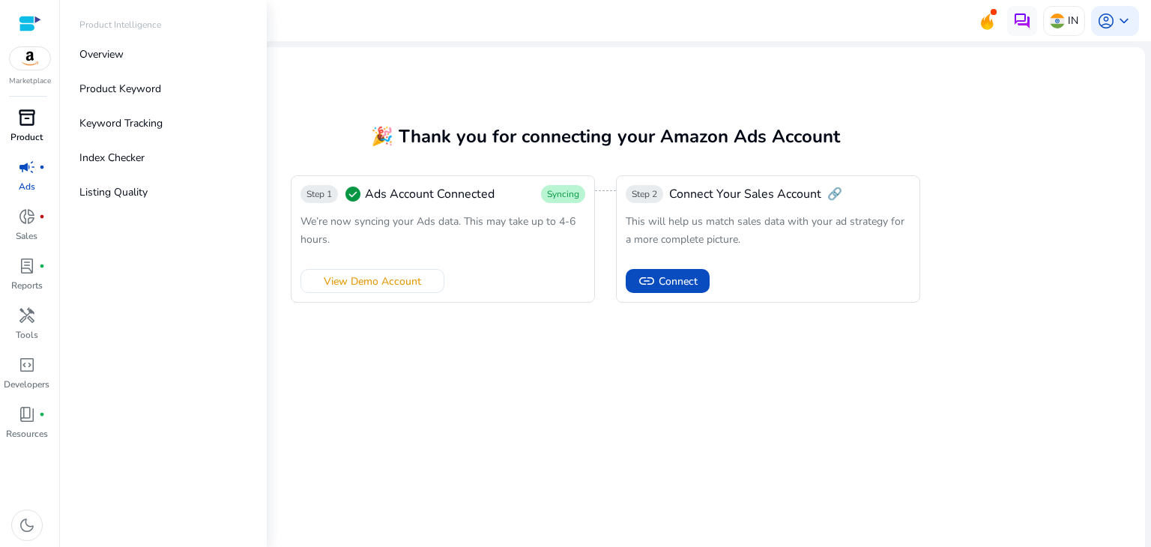
click at [19, 109] on span "inventory_2" at bounding box center [27, 118] width 18 height 18
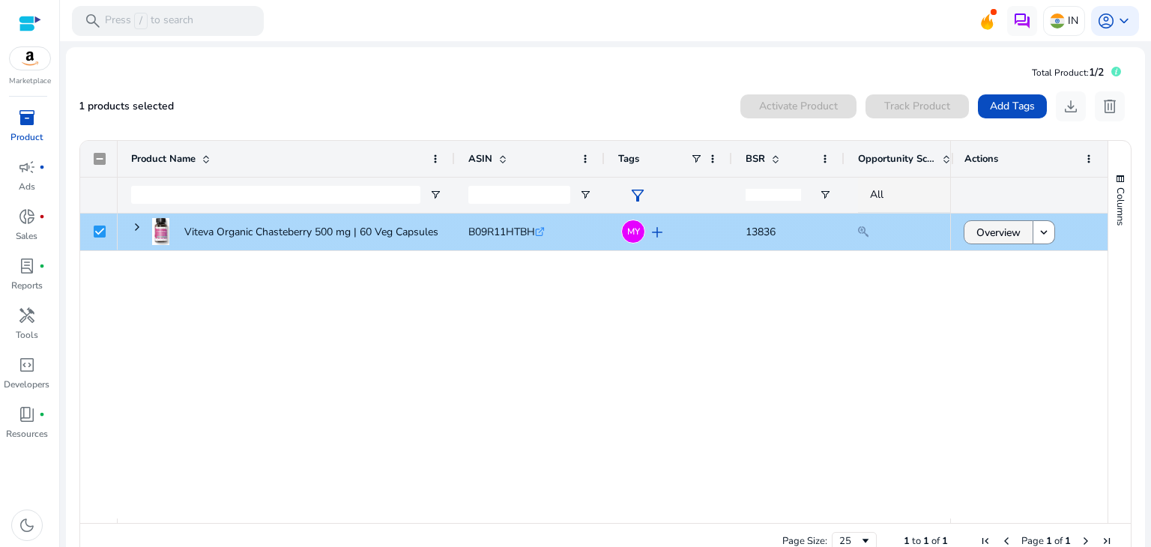
click at [1016, 235] on span at bounding box center [999, 232] width 68 height 36
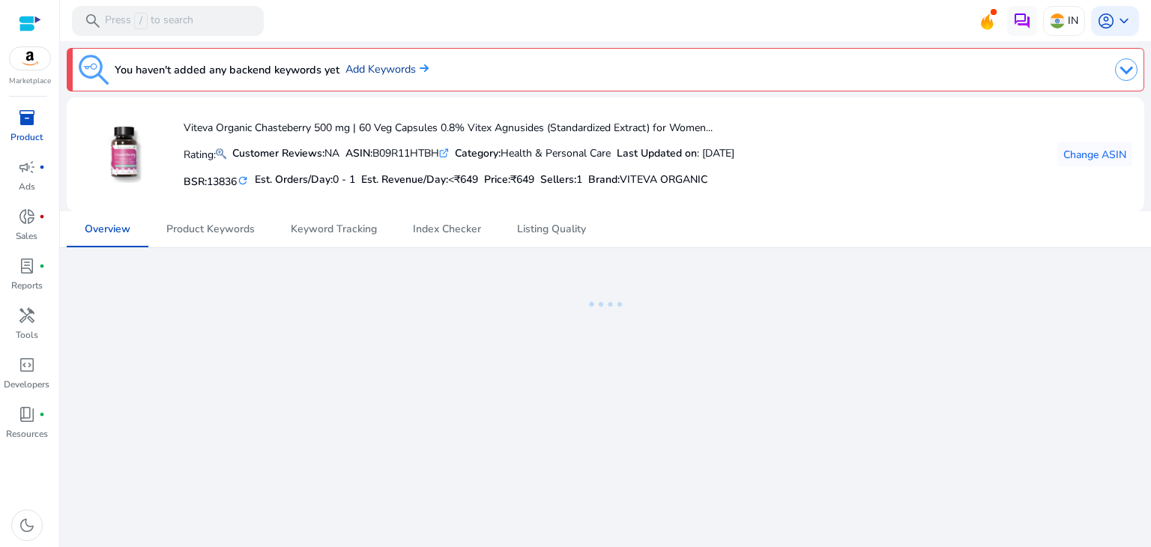
click at [393, 67] on link "Add Keywords" at bounding box center [387, 69] width 83 height 16
